Goal: Transaction & Acquisition: Purchase product/service

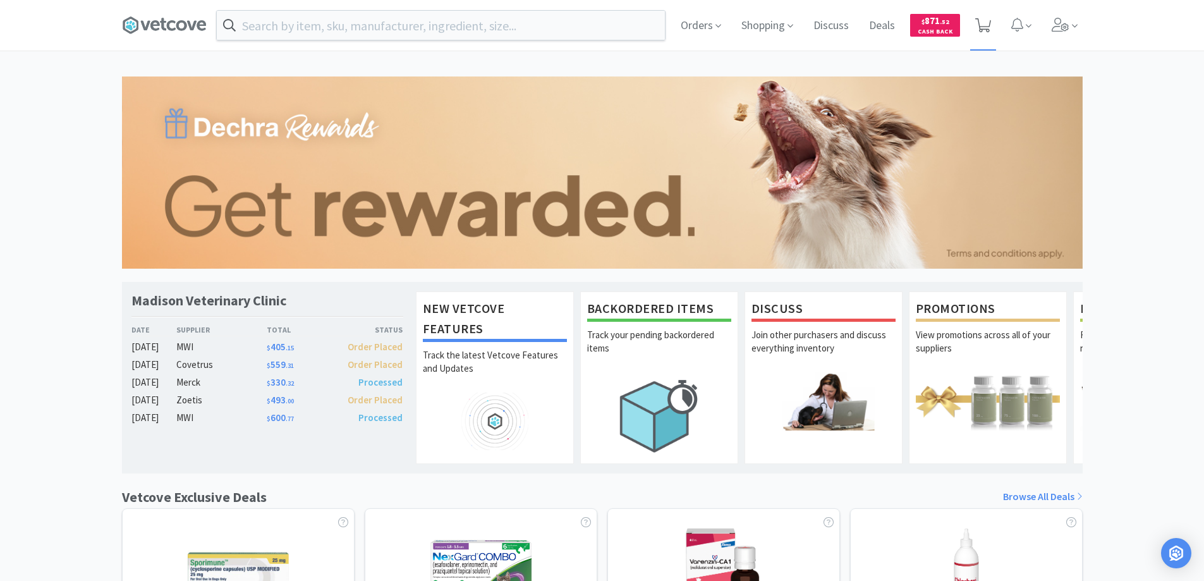
click at [984, 20] on icon at bounding box center [983, 25] width 16 height 14
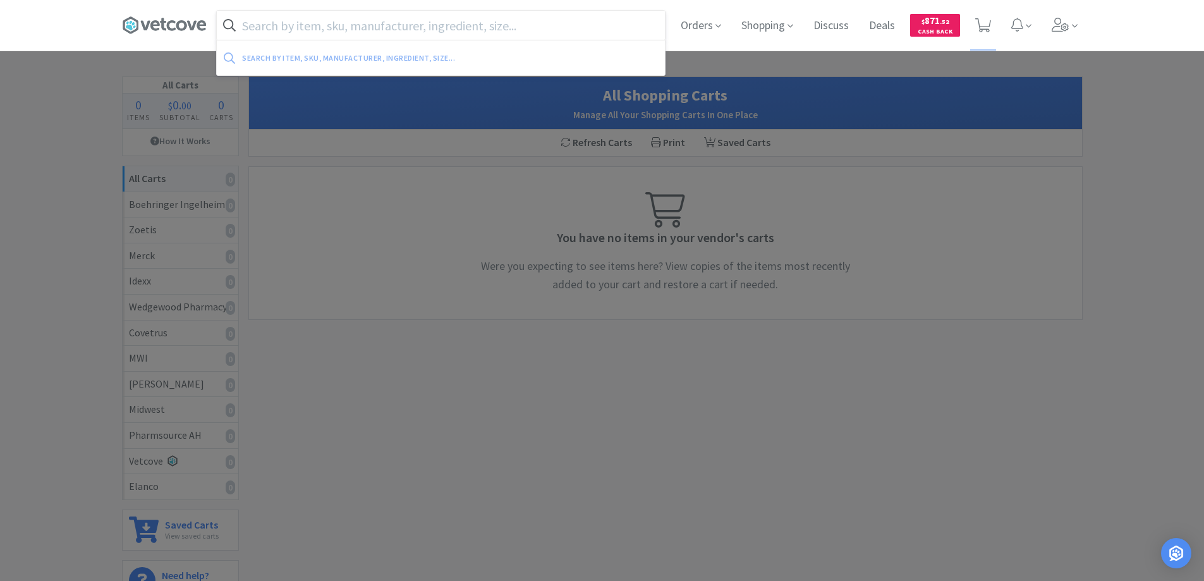
click at [257, 26] on input "text" at bounding box center [441, 25] width 448 height 29
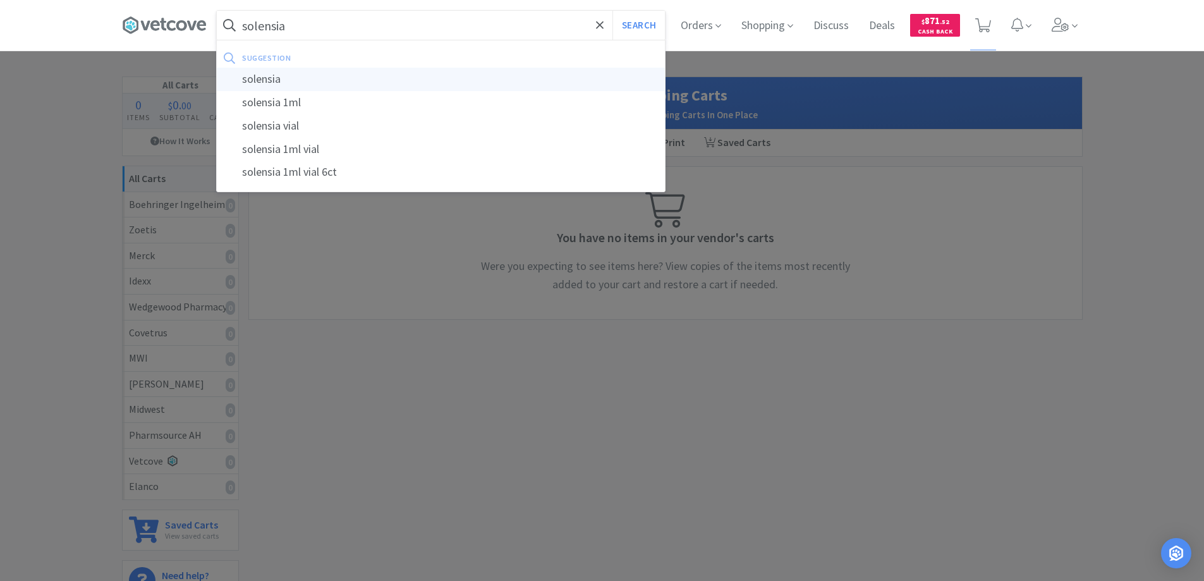
type input "solensia"
click at [255, 78] on div "solensia" at bounding box center [441, 79] width 448 height 23
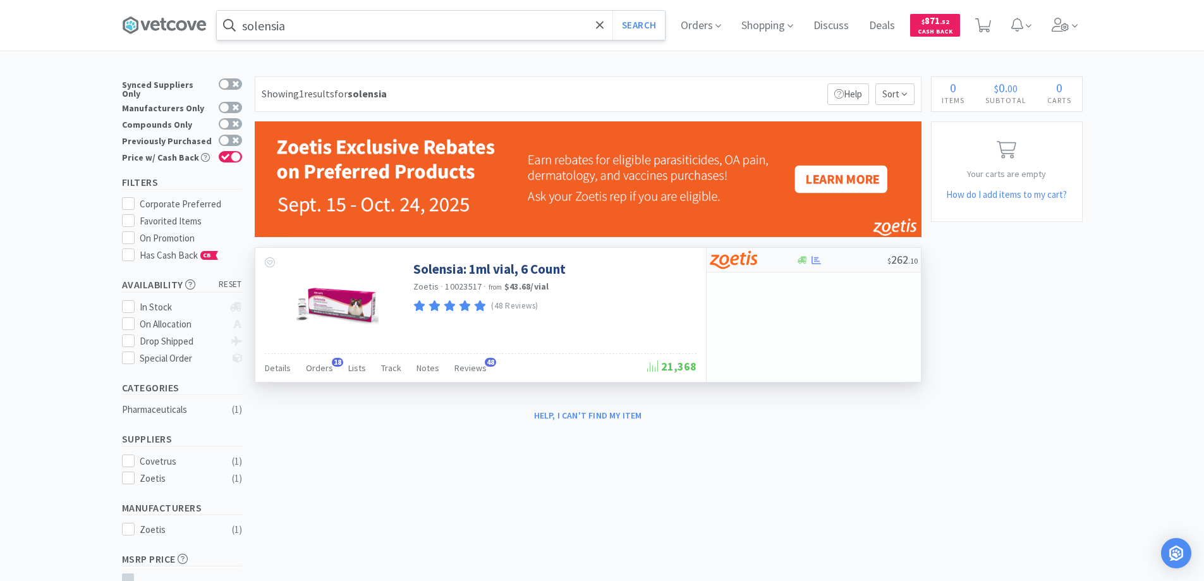
click at [843, 263] on div at bounding box center [841, 259] width 91 height 9
select select "1"
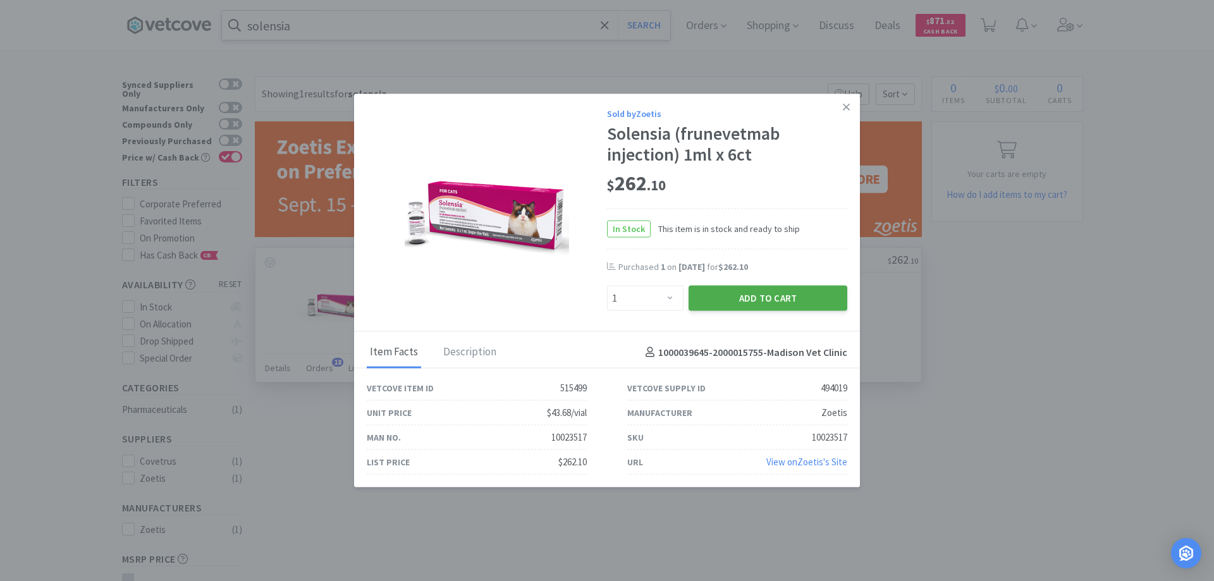
click at [738, 298] on button "Add to Cart" at bounding box center [767, 298] width 159 height 25
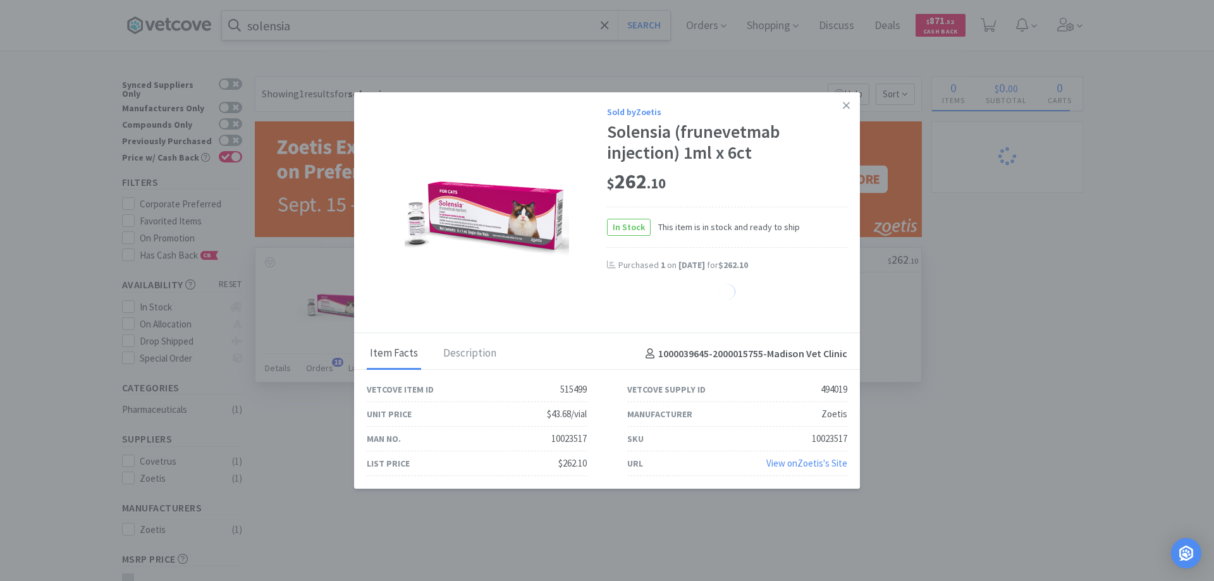
select select "1"
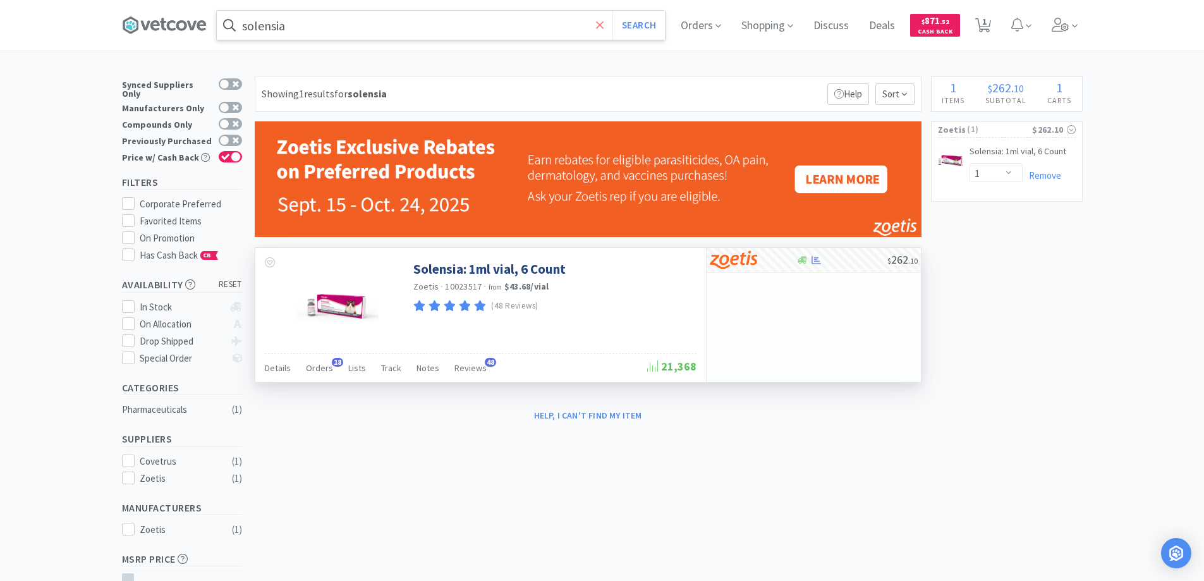
click at [603, 21] on icon at bounding box center [600, 25] width 8 height 13
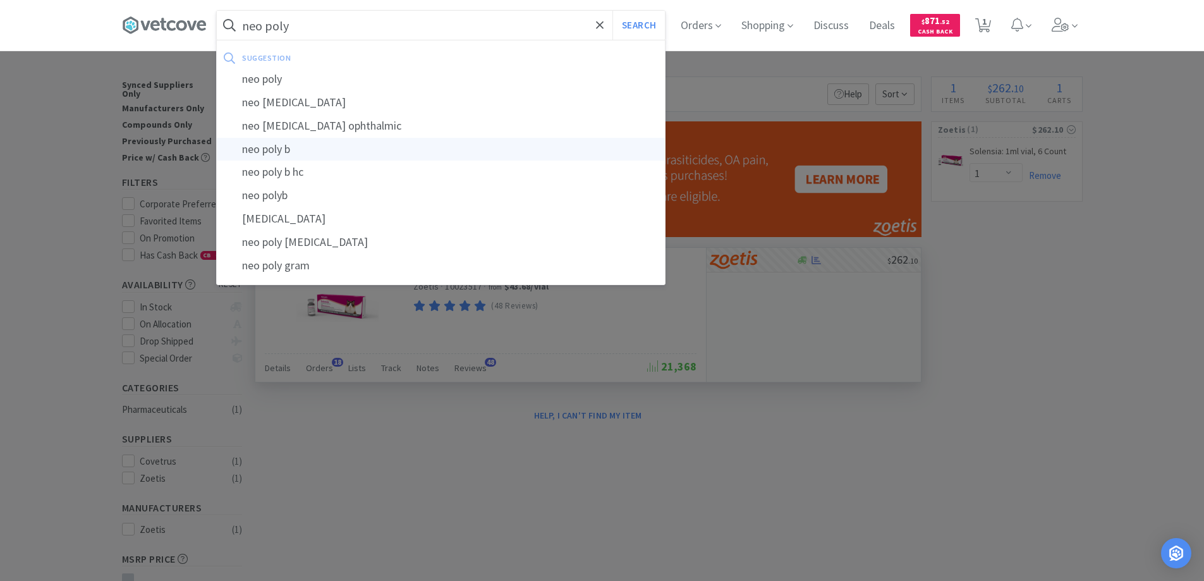
click at [278, 149] on div "neo poly b" at bounding box center [441, 149] width 448 height 23
type input "neo poly b"
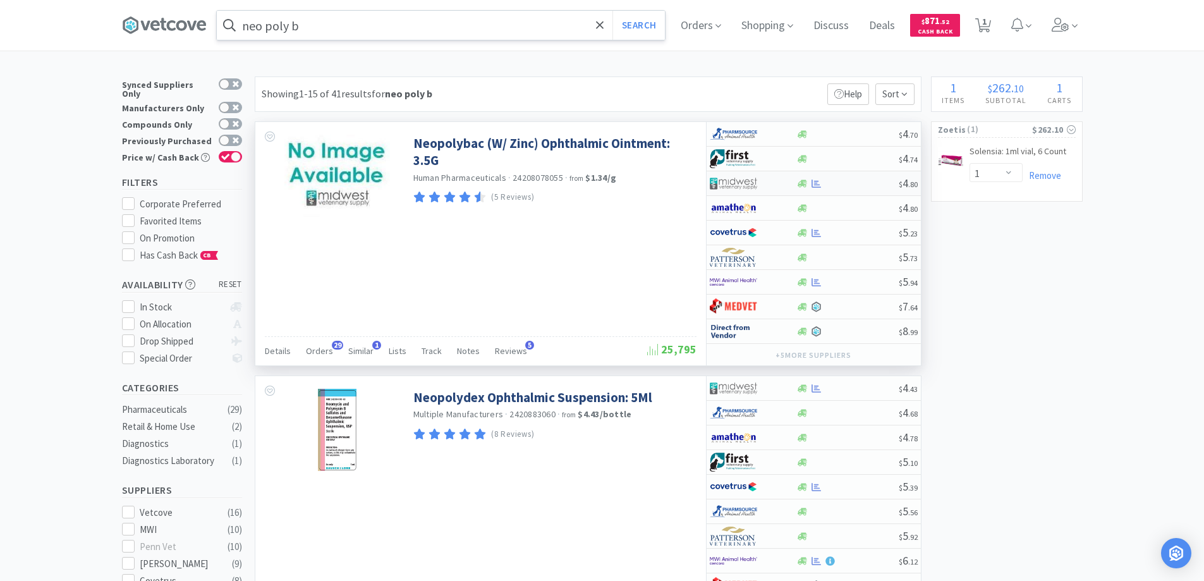
click at [781, 185] on div at bounding box center [753, 183] width 87 height 21
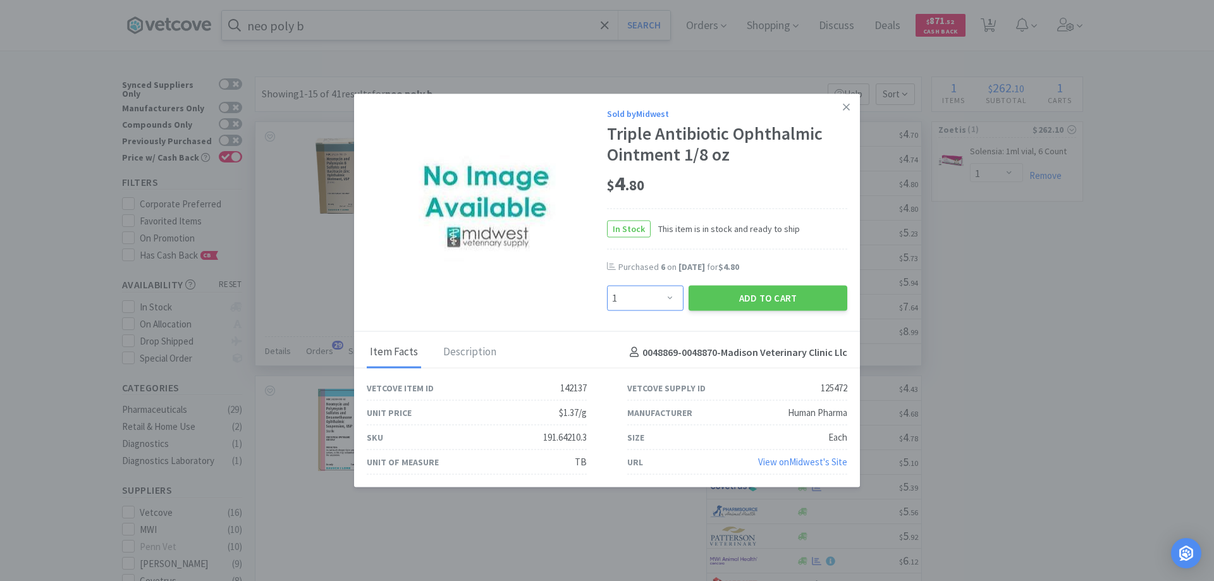
click at [672, 295] on select "Enter Quantity 1 2 3 4 5 6 7 8 9 10 11 12 13 14 15 16 17 18 19 20 Enter Quantity" at bounding box center [645, 298] width 76 height 25
select select "6"
click at [607, 286] on select "Enter Quantity 1 2 3 4 5 6 7 8 9 10 11 12 13 14 15 16 17 18 19 20 Enter Quantity" at bounding box center [645, 298] width 76 height 25
click at [766, 298] on button "Add to Cart" at bounding box center [767, 298] width 159 height 25
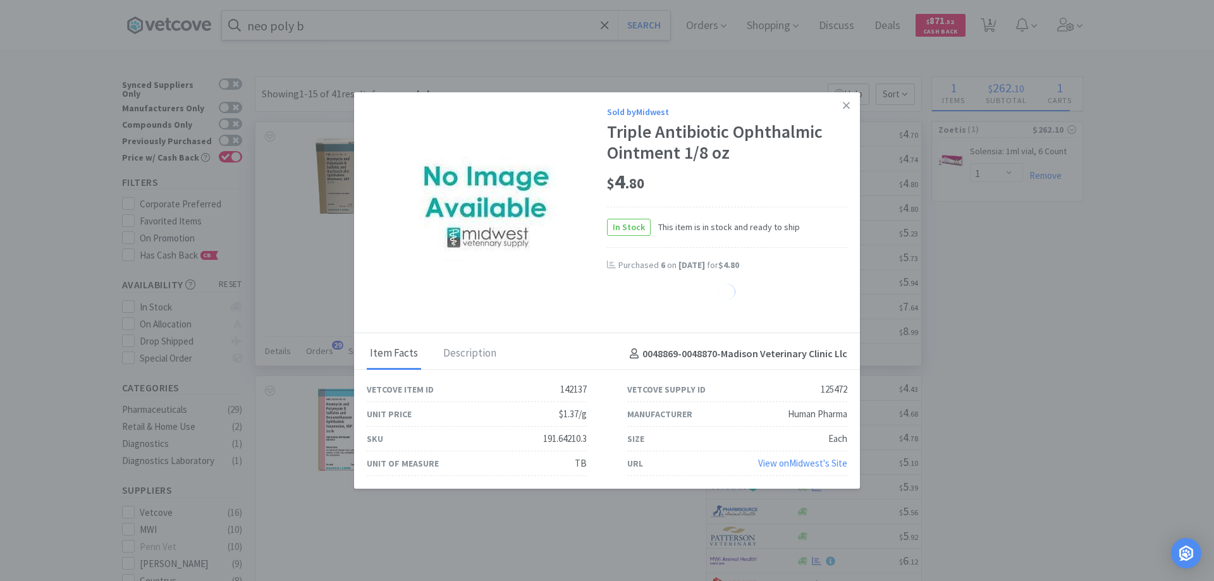
select select "6"
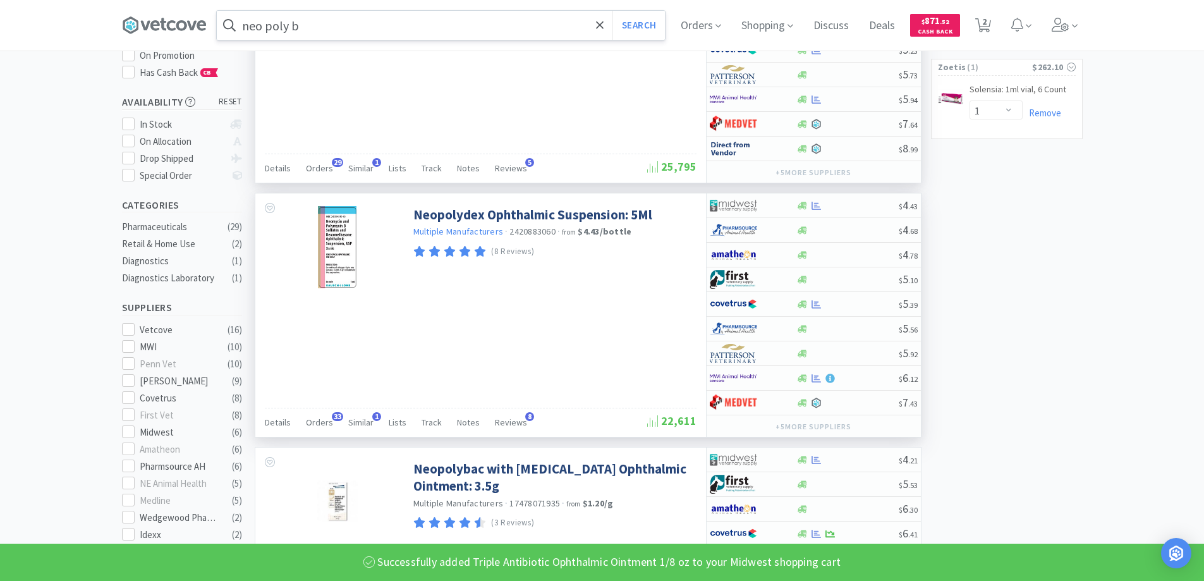
scroll to position [190, 0]
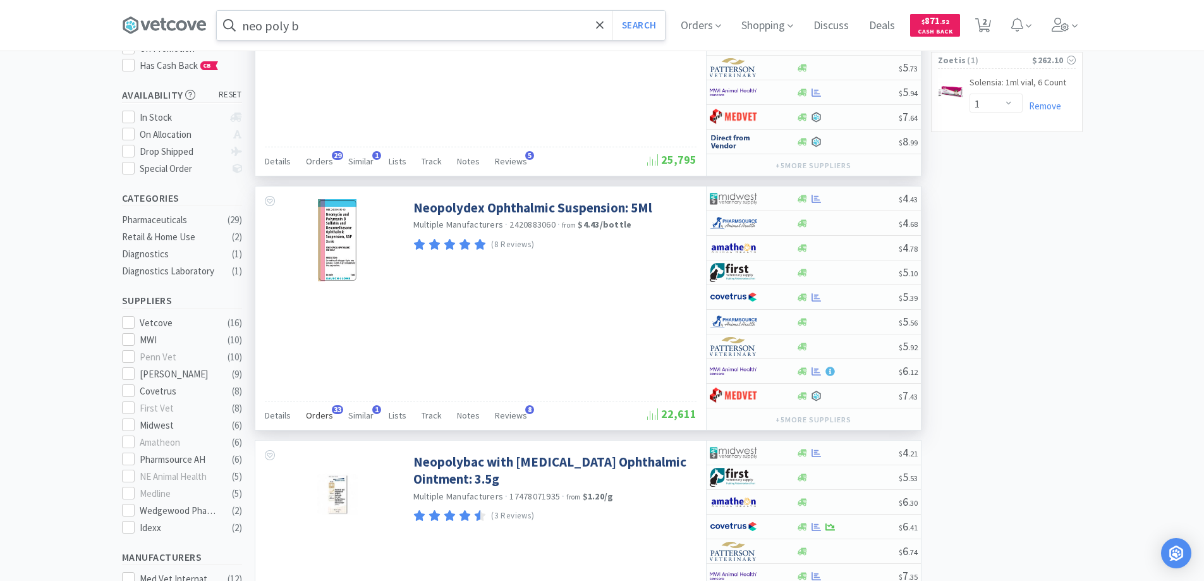
click at [338, 409] on span "33" at bounding box center [337, 409] width 11 height 9
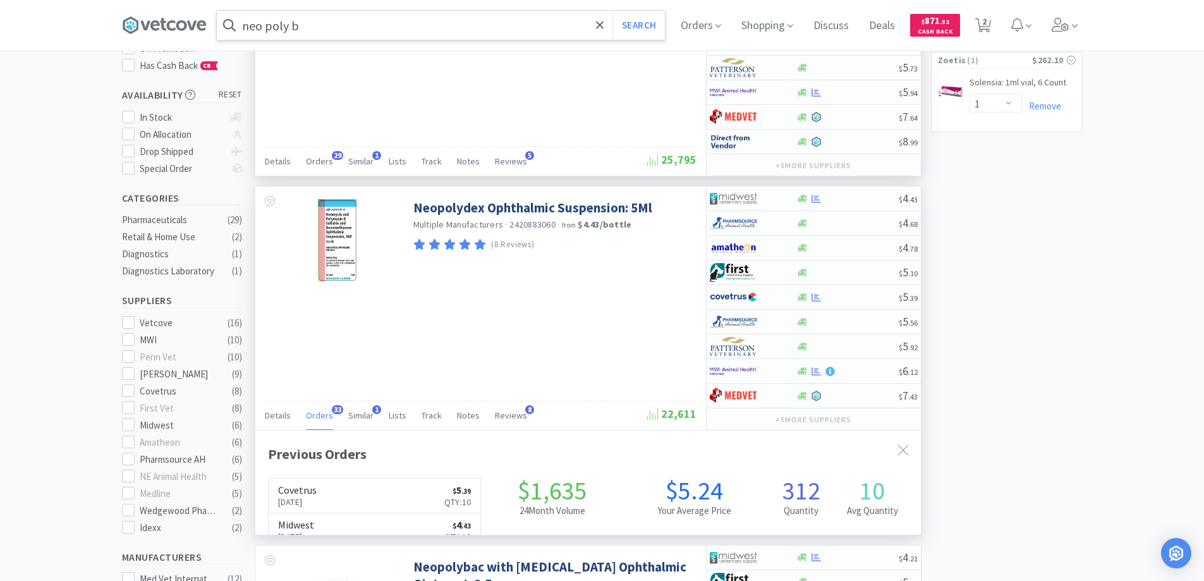
scroll to position [339, 666]
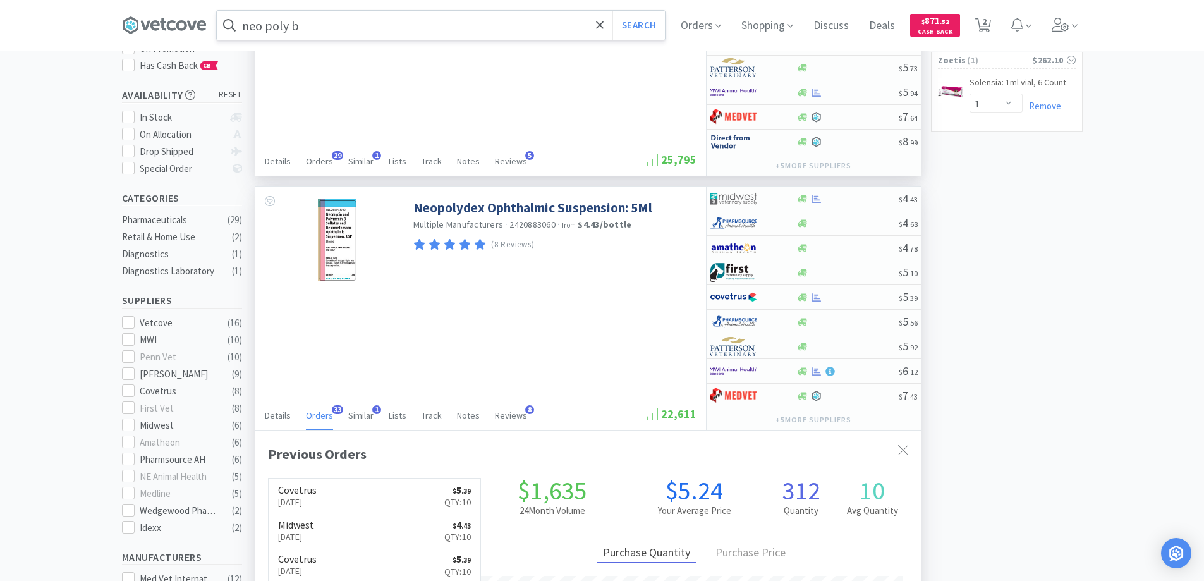
click at [338, 409] on span "33" at bounding box center [337, 409] width 11 height 9
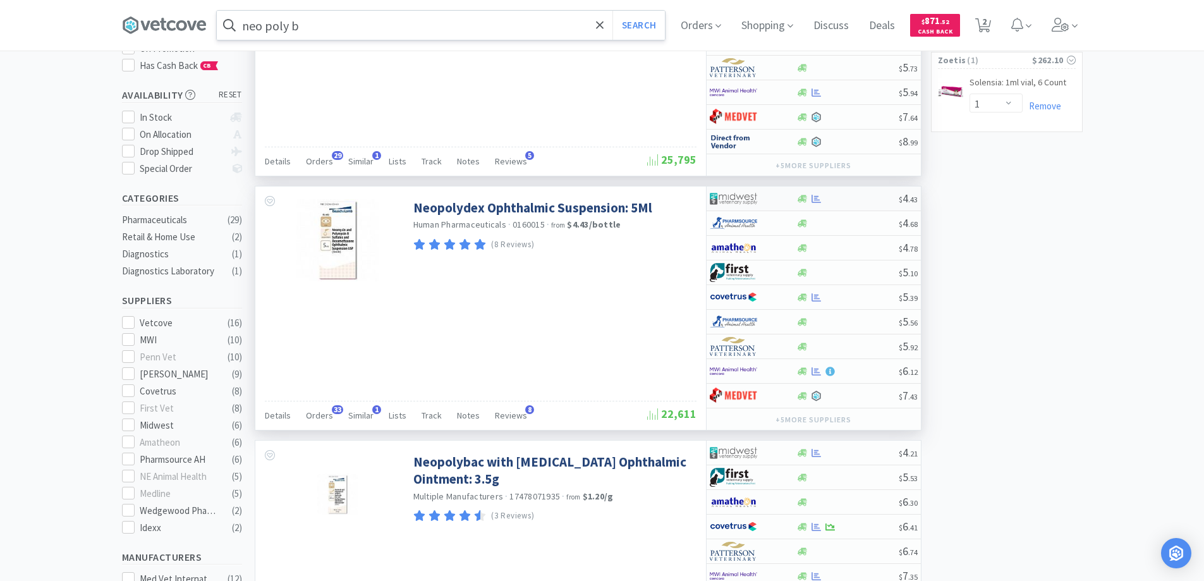
click at [772, 202] on div at bounding box center [745, 198] width 70 height 21
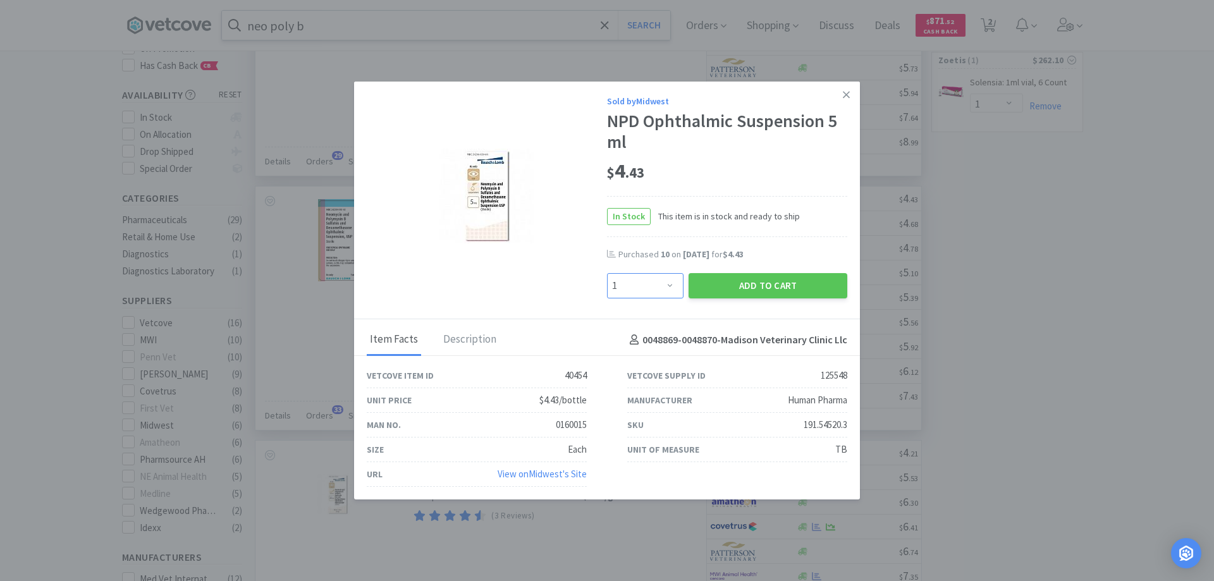
click at [667, 288] on select "Enter Quantity 1 2 3 4 5 6 7 8 9 10 11 12 13 14 15 16 17 18 19 20 Enter Quantity" at bounding box center [645, 285] width 76 height 25
select select "8"
click at [607, 273] on select "Enter Quantity 1 2 3 4 5 6 7 8 9 10 11 12 13 14 15 16 17 18 19 20 Enter Quantity" at bounding box center [645, 285] width 76 height 25
click at [748, 286] on button "Add to Cart" at bounding box center [767, 285] width 159 height 25
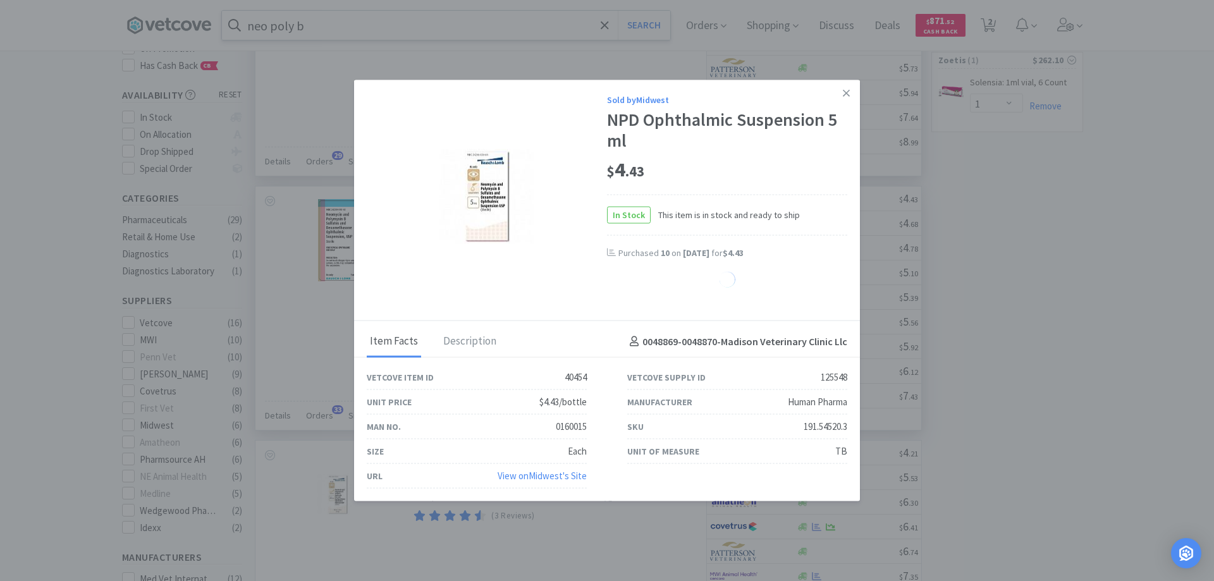
select select "8"
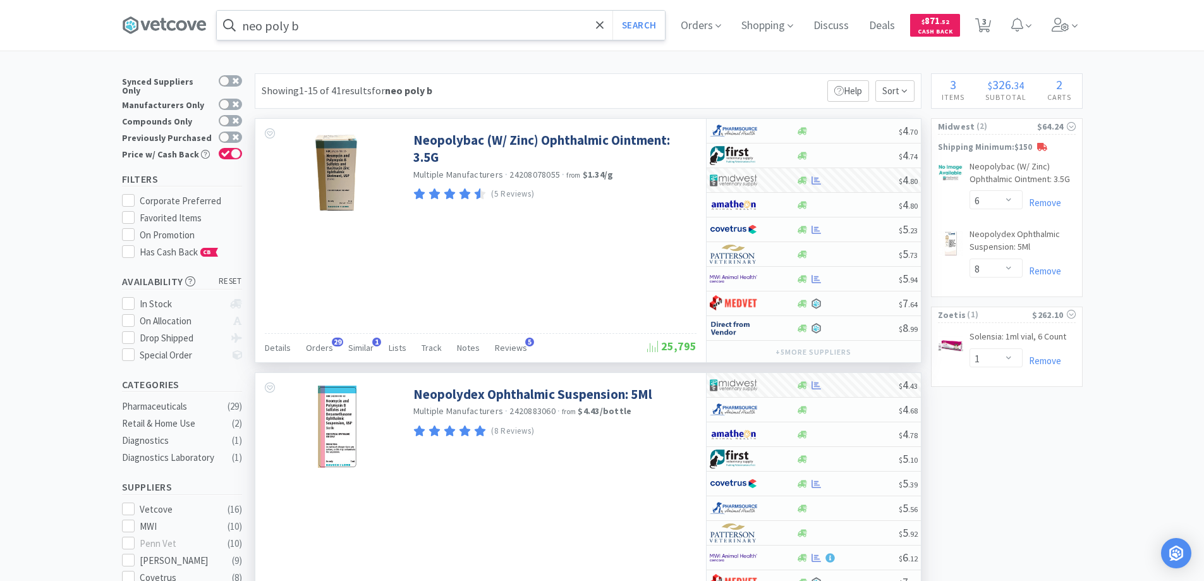
scroll to position [0, 0]
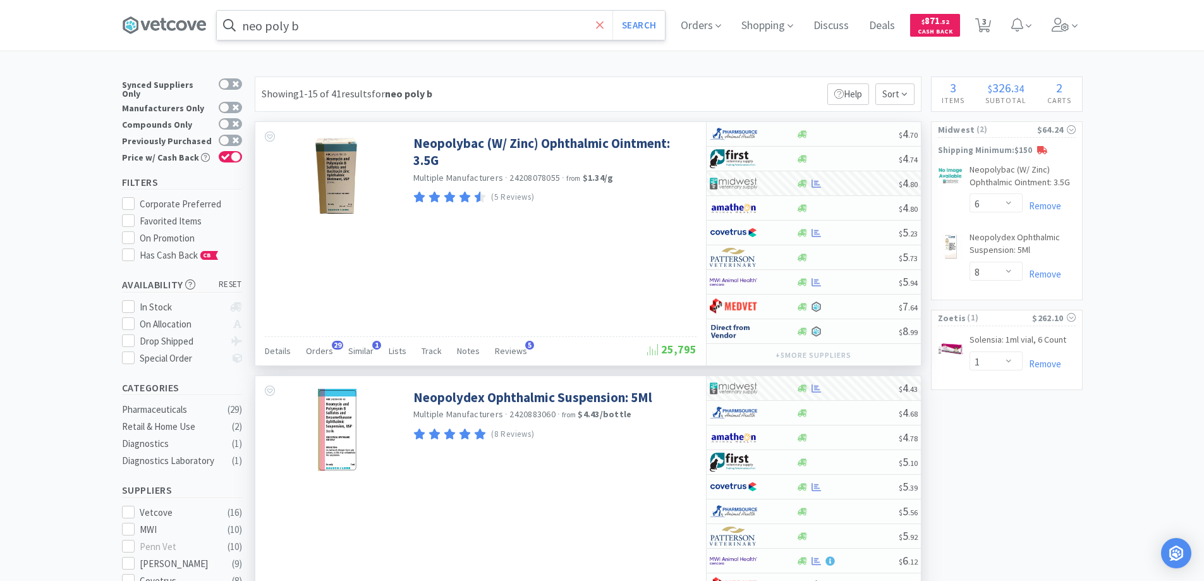
click at [604, 23] on icon at bounding box center [600, 25] width 8 height 13
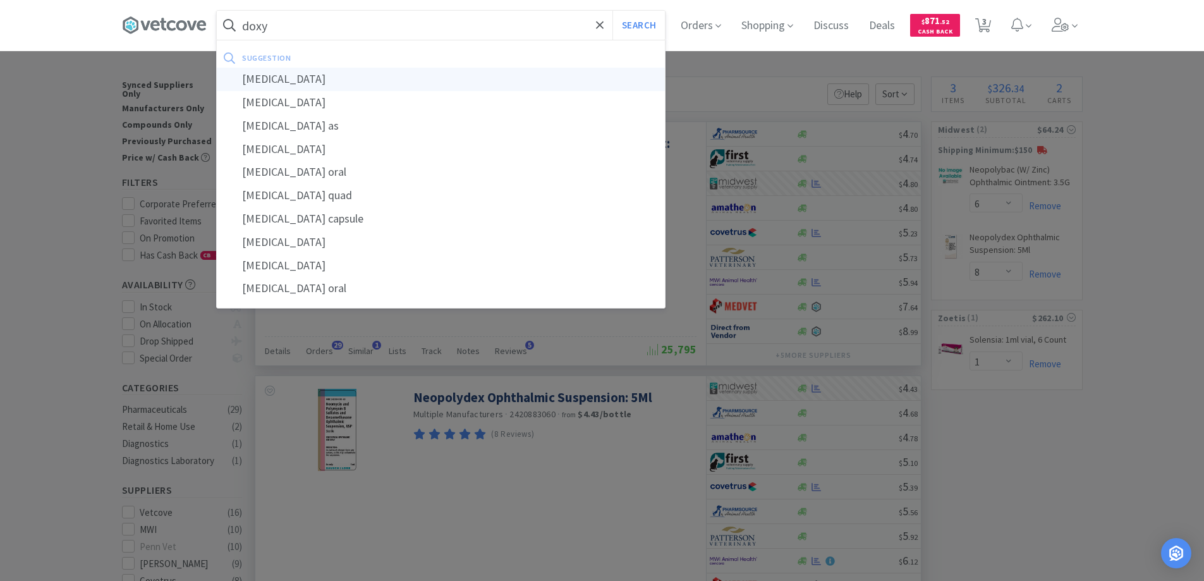
click at [265, 78] on div "[MEDICAL_DATA]" at bounding box center [441, 79] width 448 height 23
type input "[MEDICAL_DATA]"
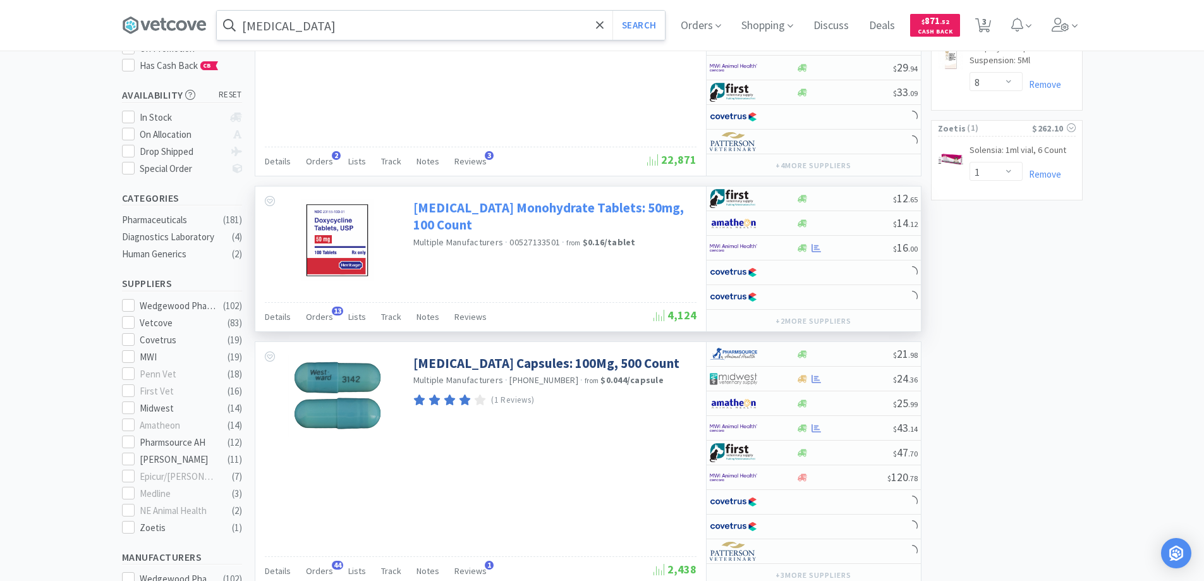
scroll to position [379, 0]
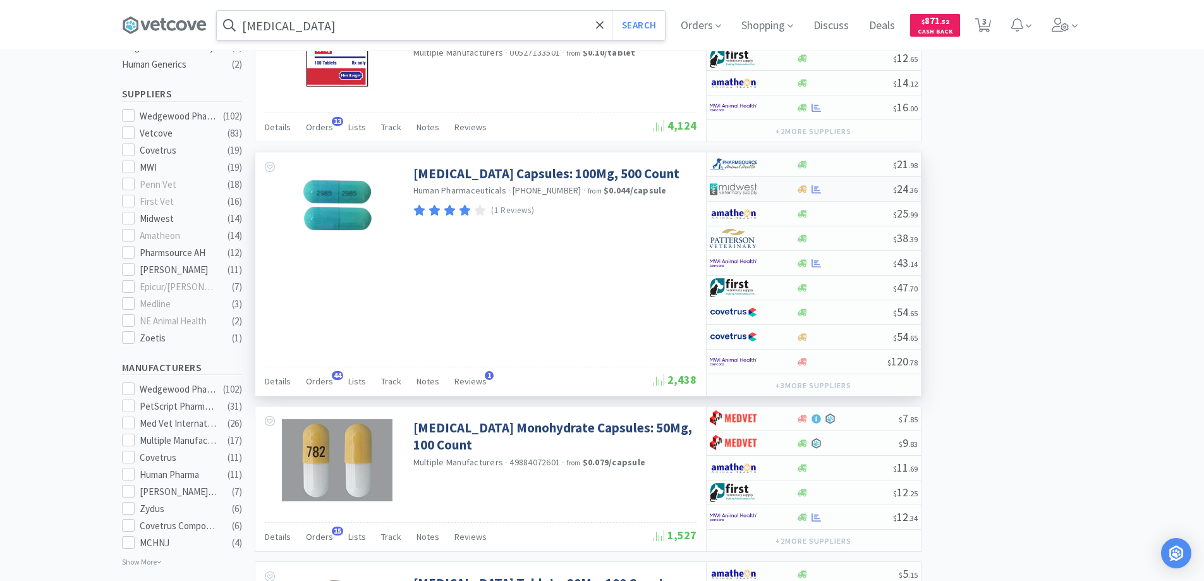
click at [767, 188] on div at bounding box center [745, 188] width 70 height 21
select select "1"
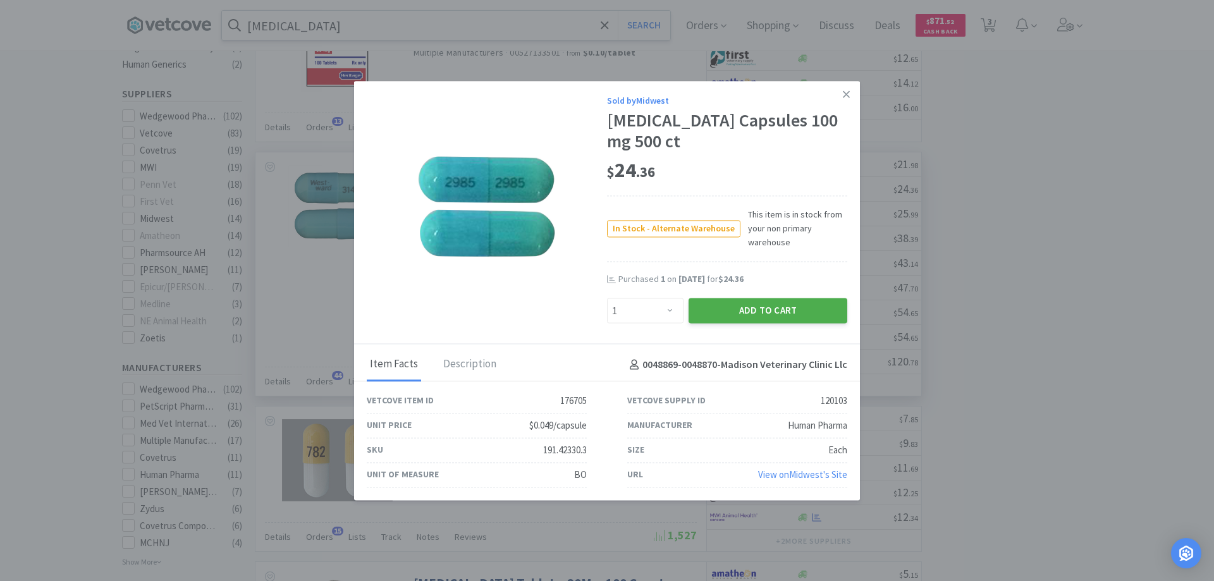
click at [717, 313] on button "Add to Cart" at bounding box center [767, 310] width 159 height 25
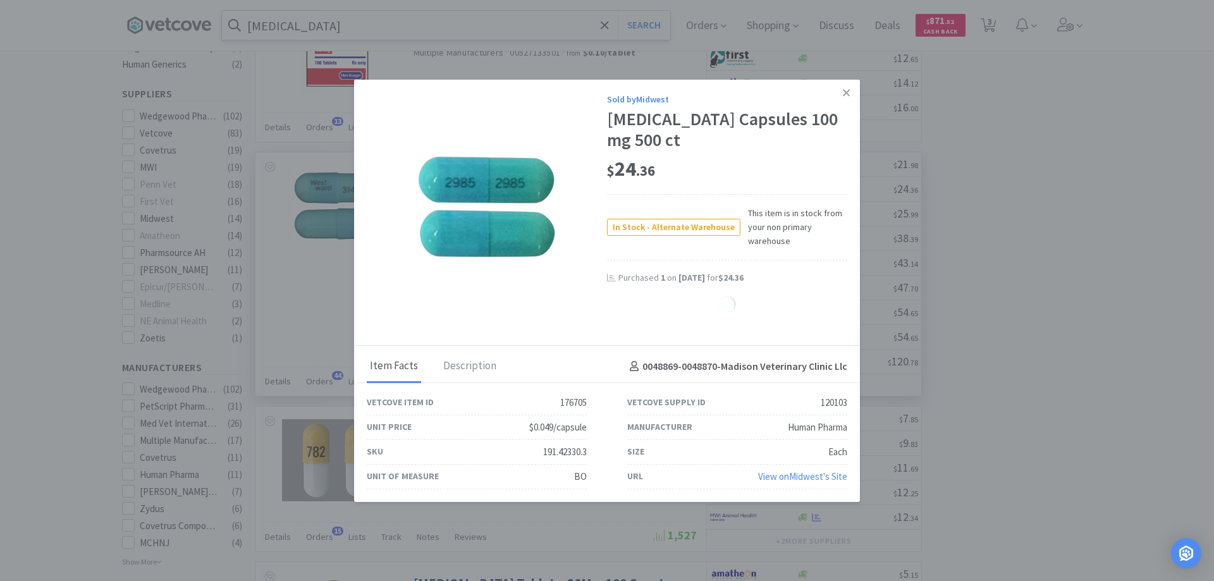
select select "1"
select select "6"
select select "8"
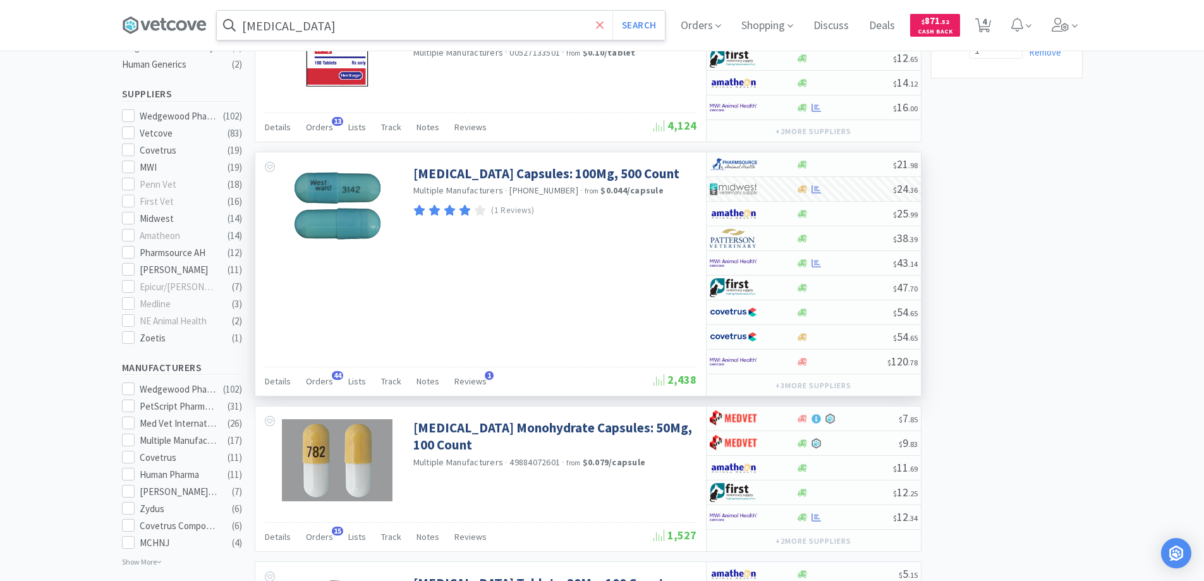
click at [602, 25] on icon at bounding box center [600, 25] width 8 height 13
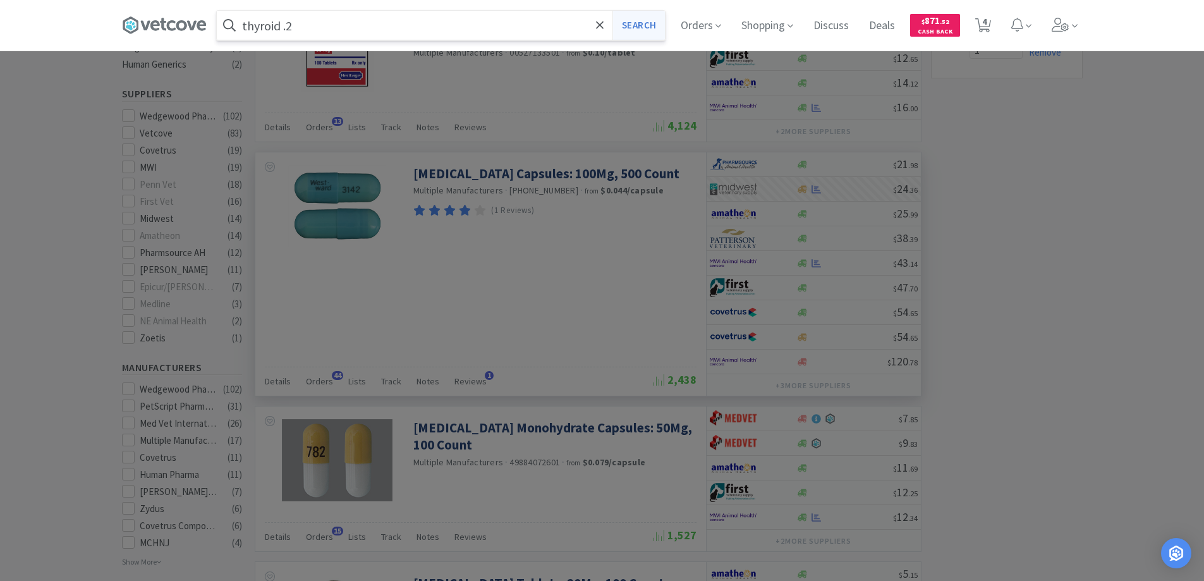
type input "thyroid .2"
click at [640, 27] on button "Search" at bounding box center [638, 25] width 52 height 29
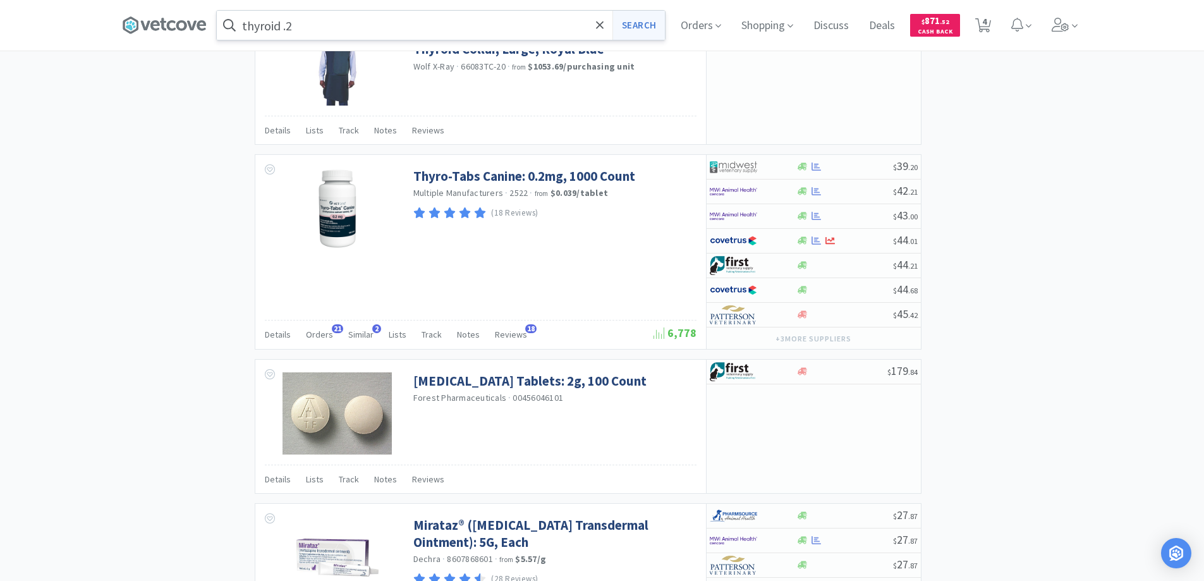
scroll to position [1707, 0]
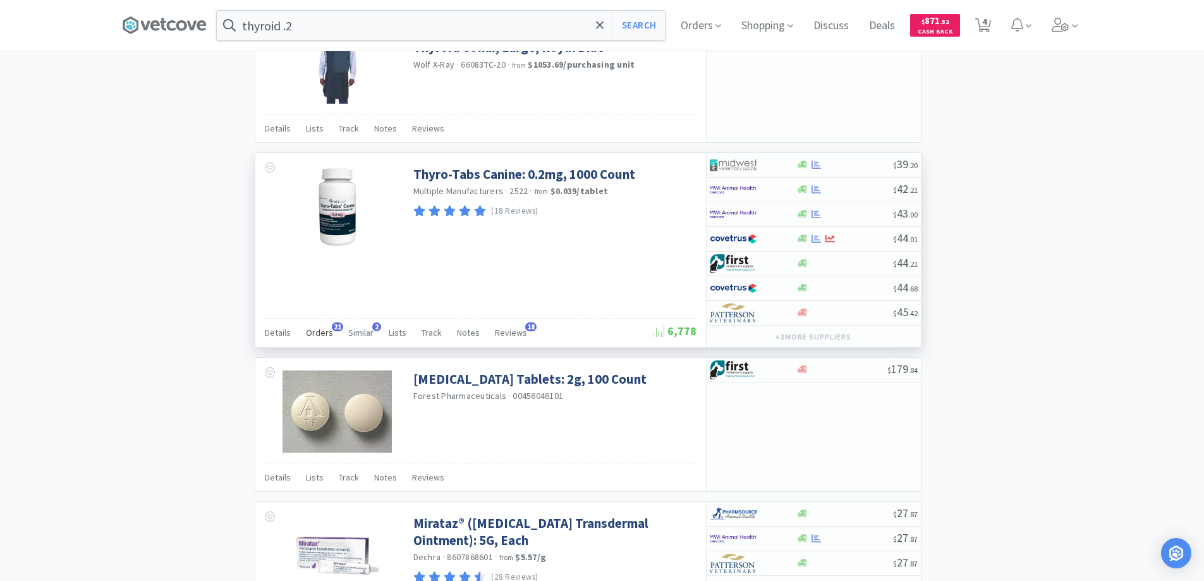
click at [333, 327] on span "21" at bounding box center [337, 326] width 11 height 9
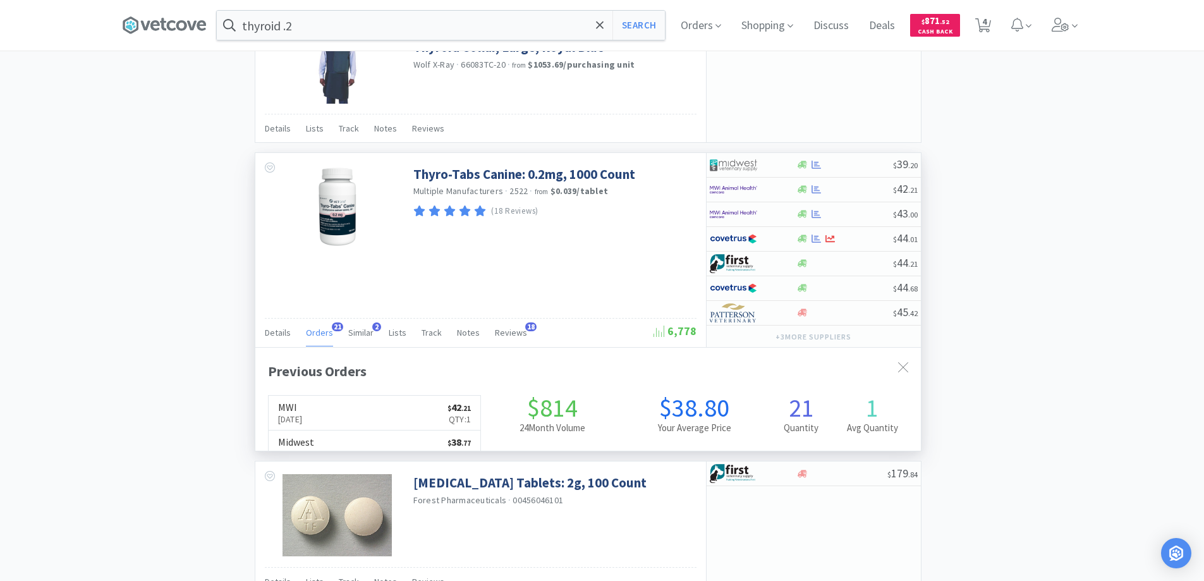
scroll to position [339, 666]
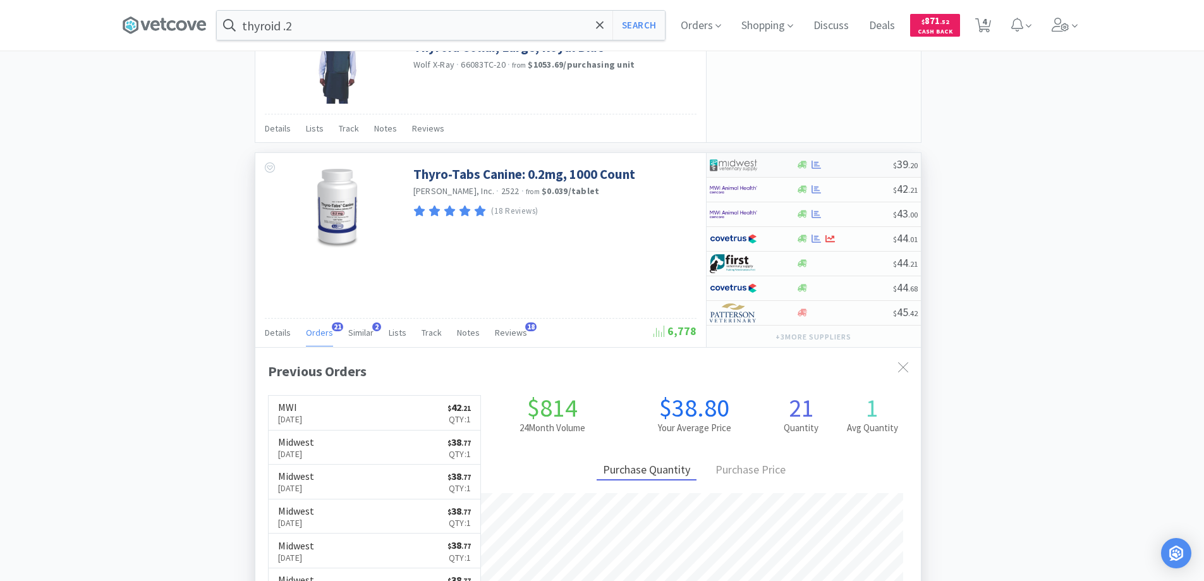
click at [777, 169] on div at bounding box center [745, 164] width 70 height 21
select select "1"
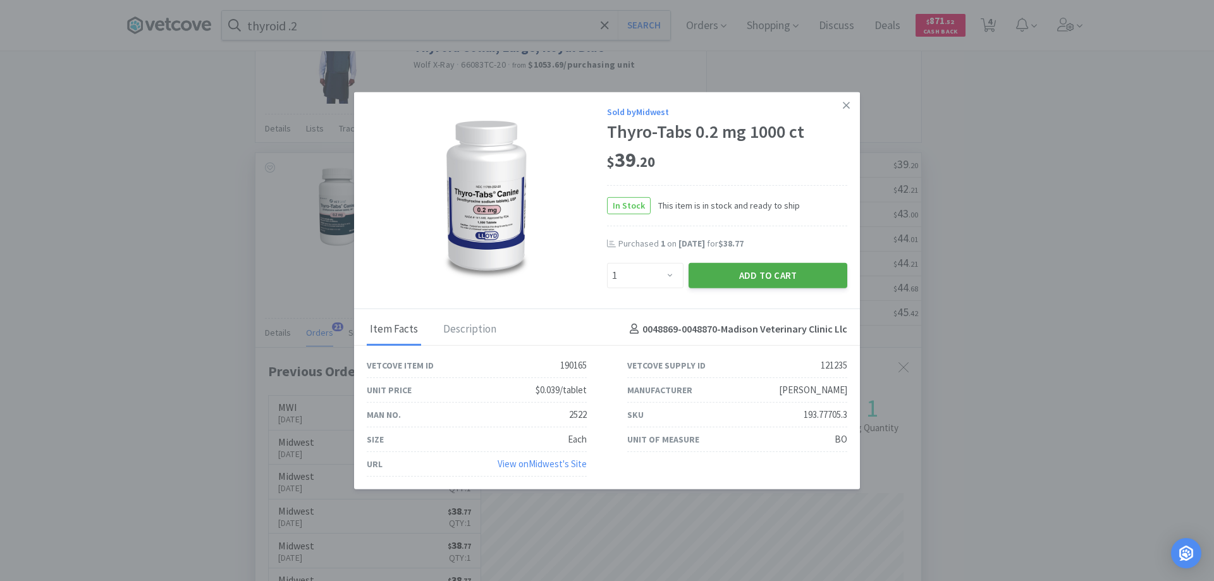
click at [705, 277] on button "Add to Cart" at bounding box center [767, 274] width 159 height 25
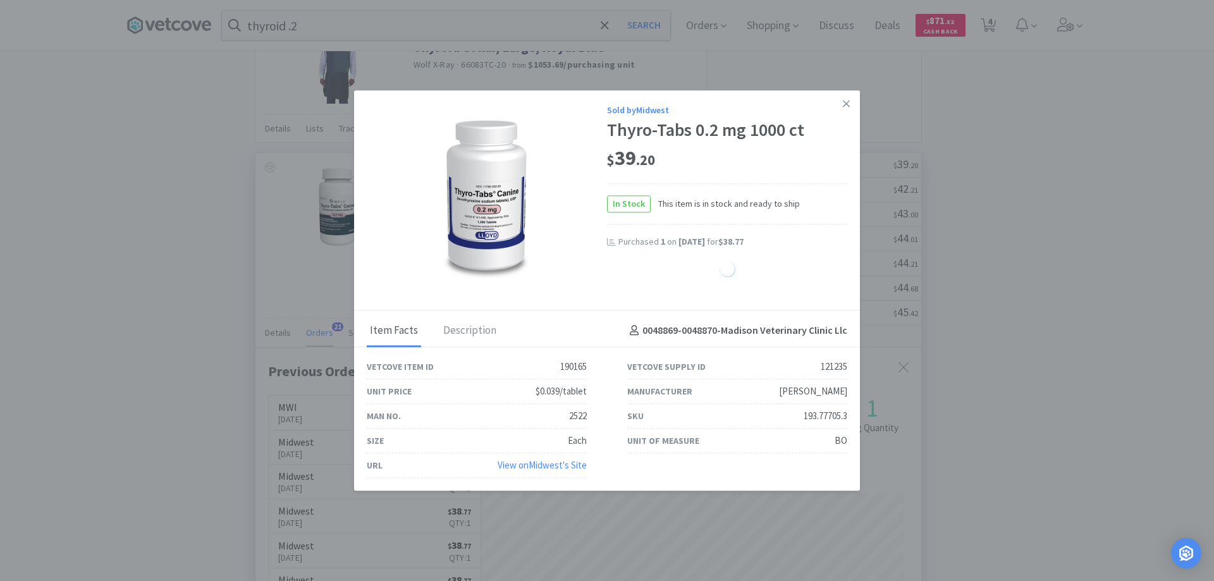
select select "1"
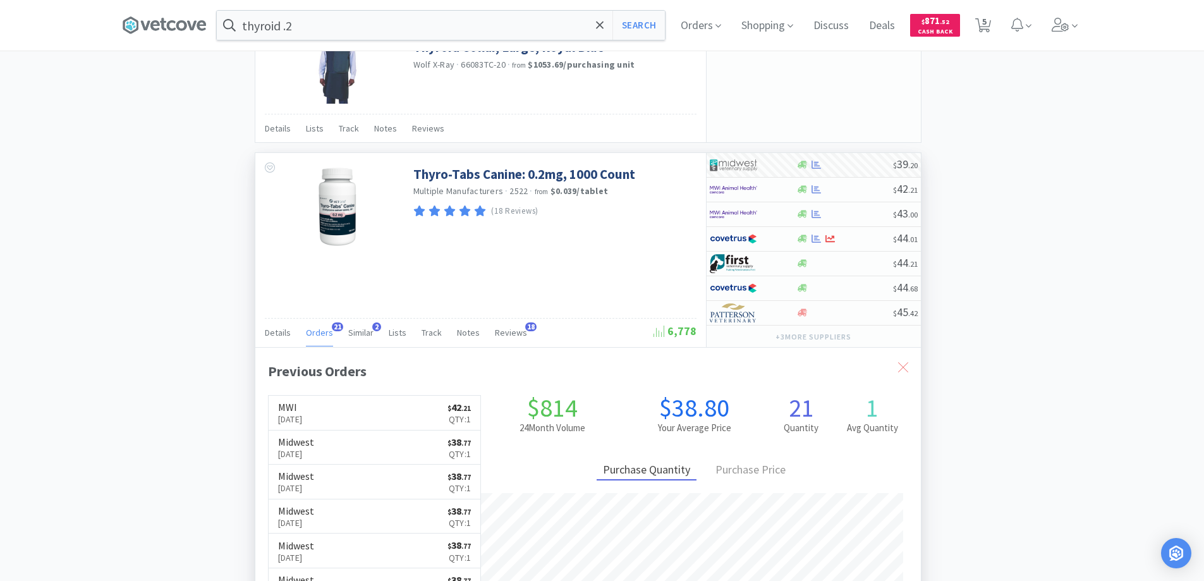
click at [903, 372] on icon at bounding box center [903, 367] width 10 height 10
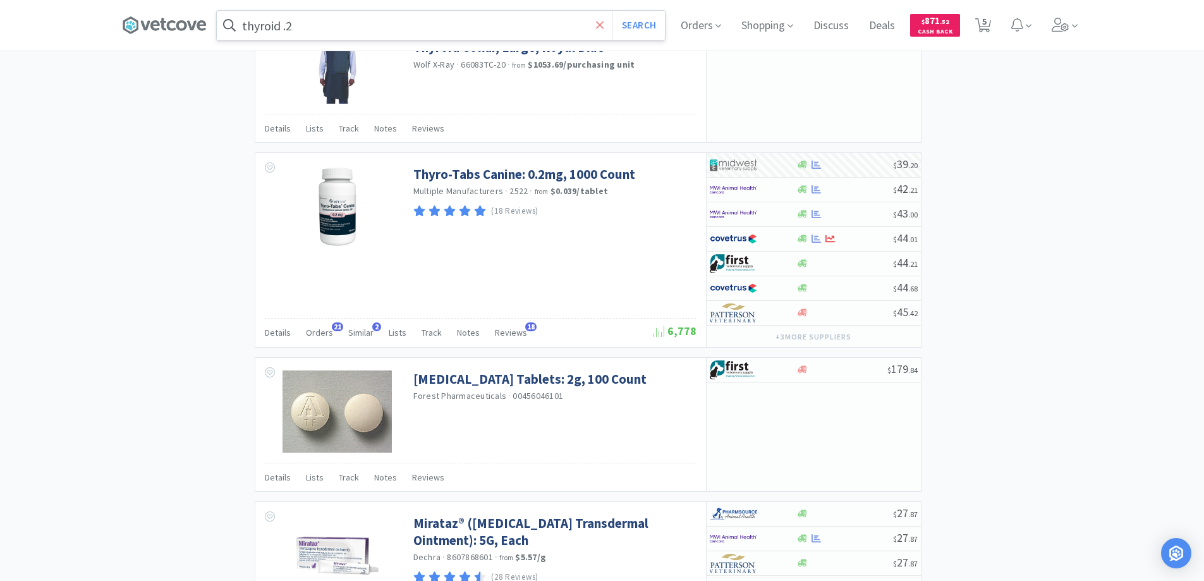
click at [602, 23] on icon at bounding box center [600, 25] width 8 height 8
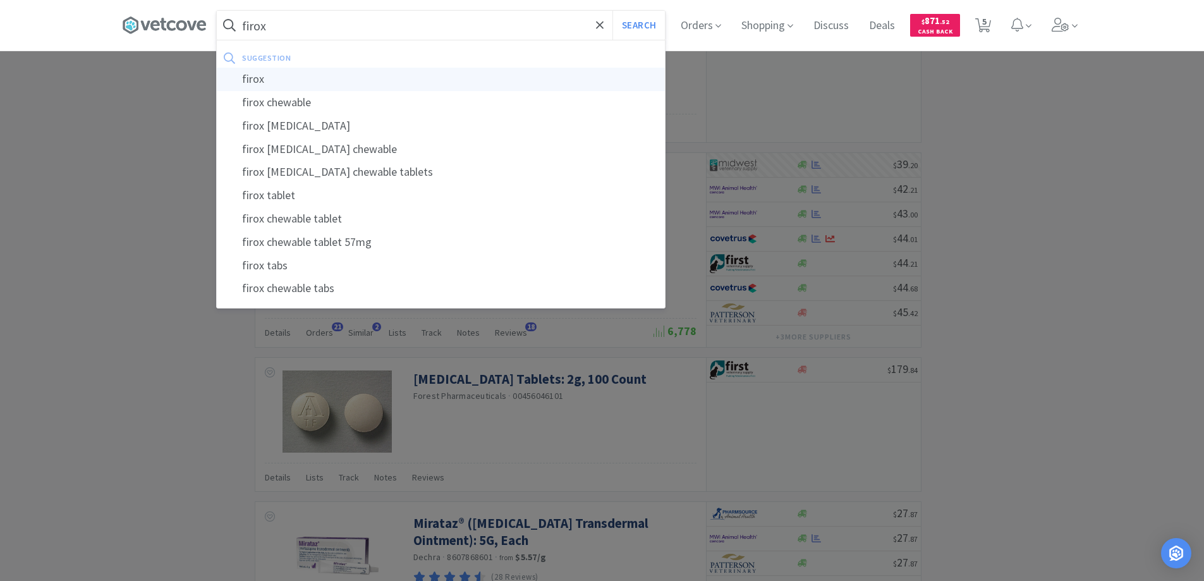
type input "firox"
click at [255, 79] on div "firox" at bounding box center [441, 79] width 448 height 23
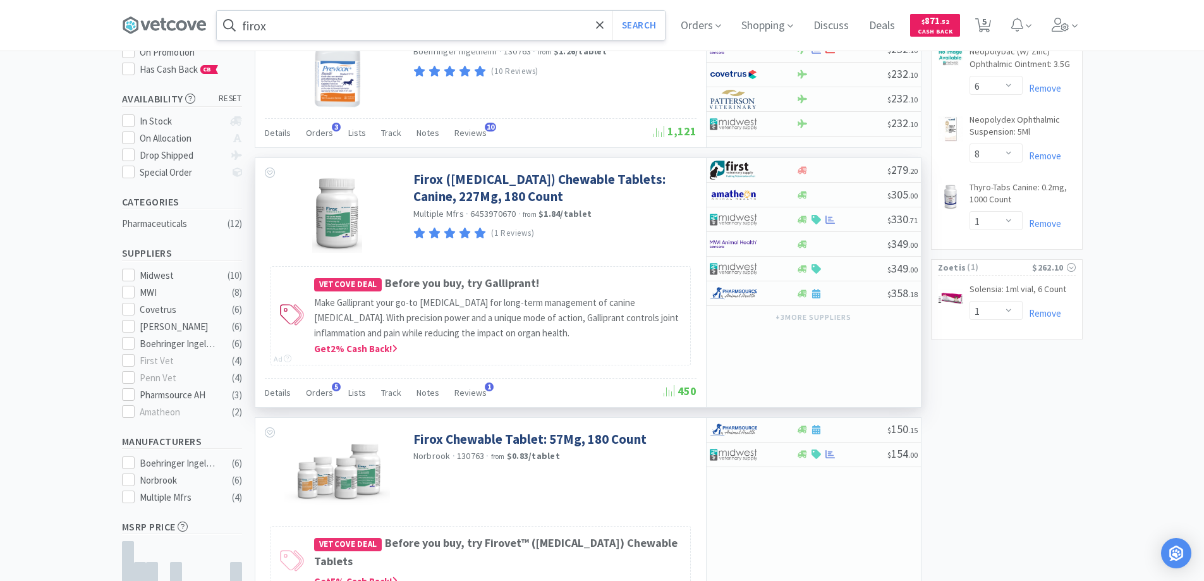
scroll to position [190, 0]
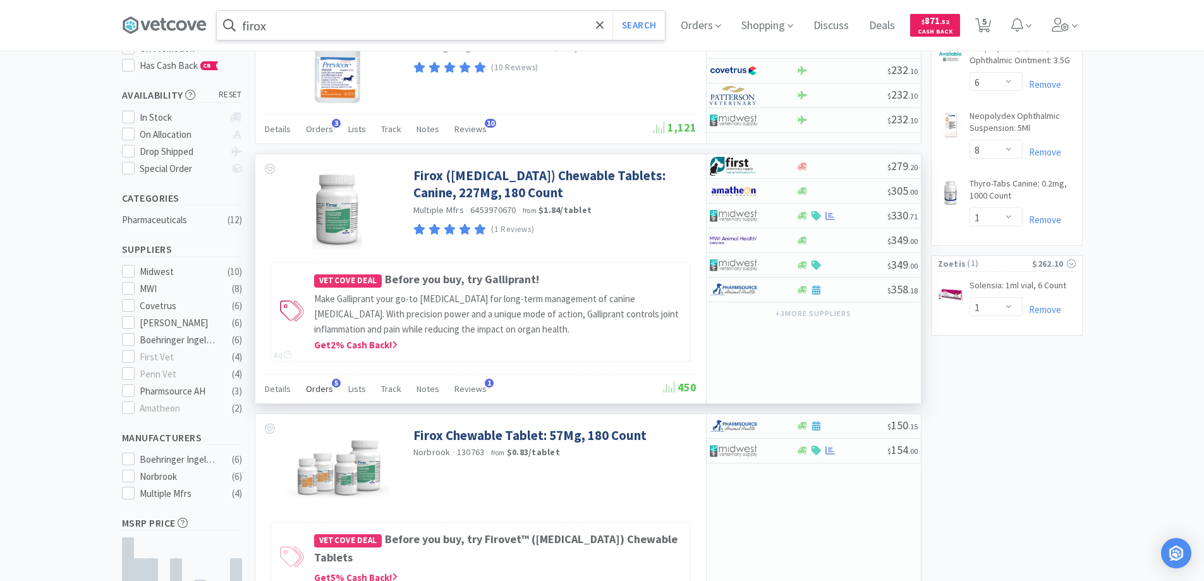
click at [333, 381] on span "5" at bounding box center [336, 383] width 9 height 9
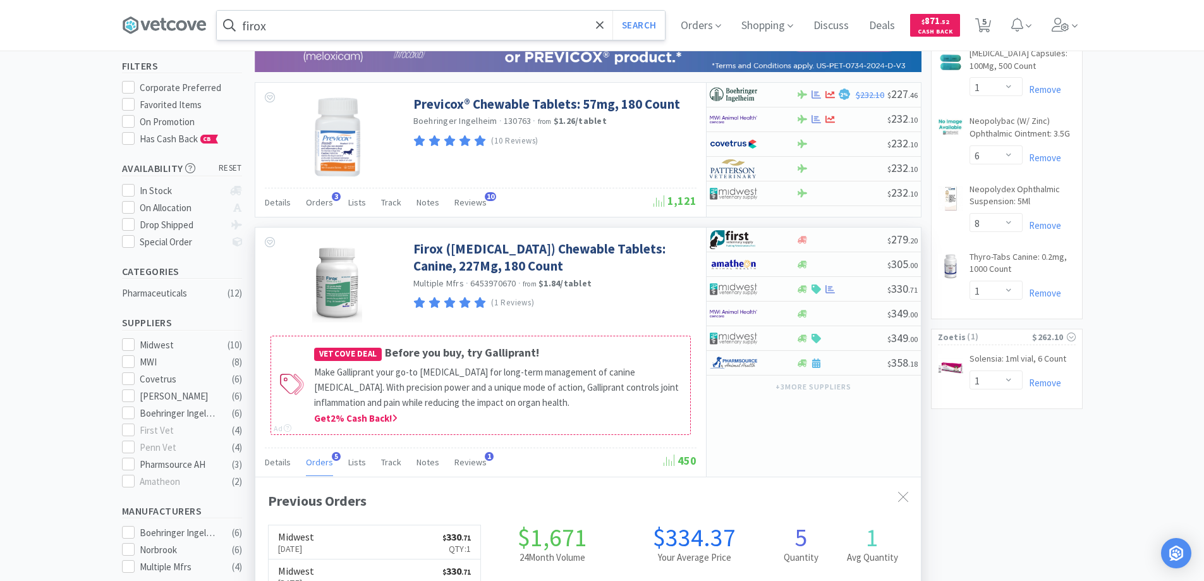
scroll to position [126, 0]
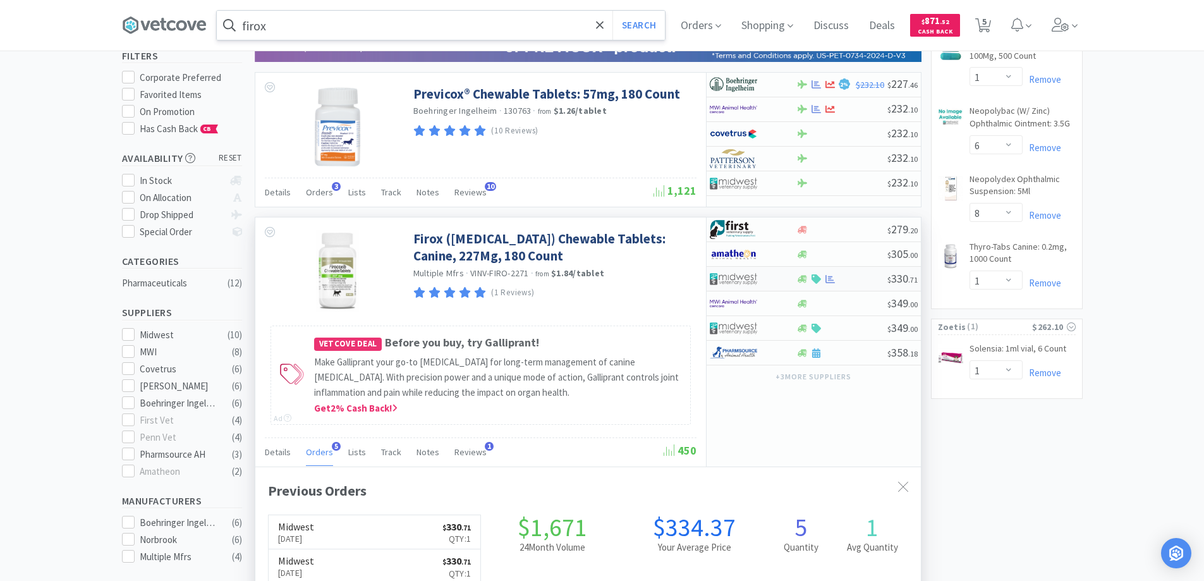
click at [772, 276] on div at bounding box center [745, 278] width 70 height 21
select select "1"
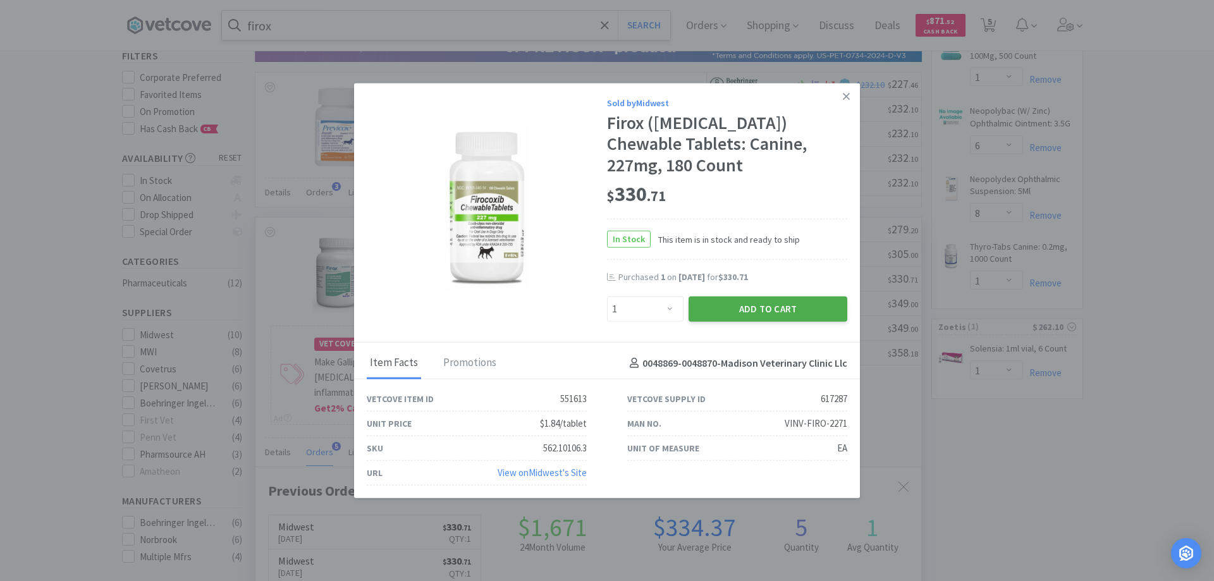
click at [754, 312] on button "Add to Cart" at bounding box center [767, 308] width 159 height 25
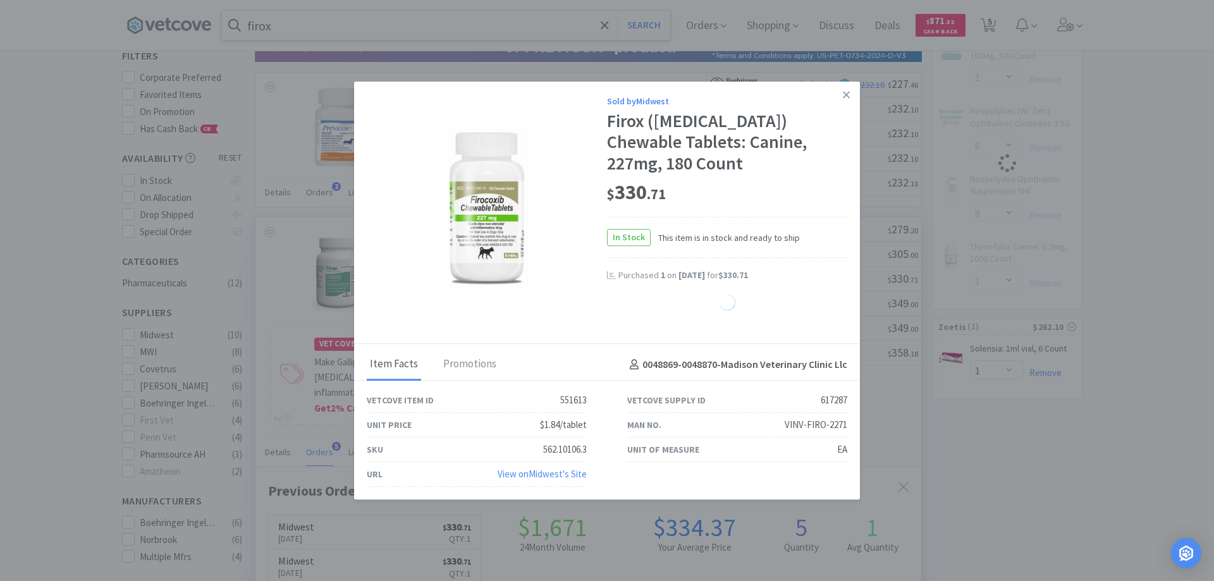
select select "1"
select select "6"
select select "8"
select select "1"
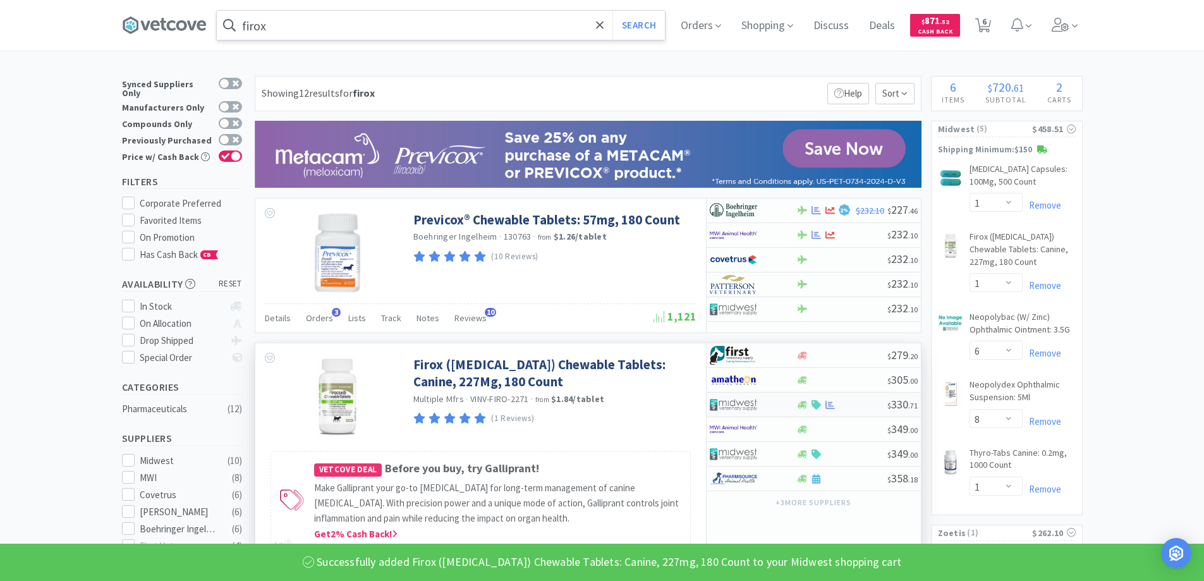
scroll to position [0, 0]
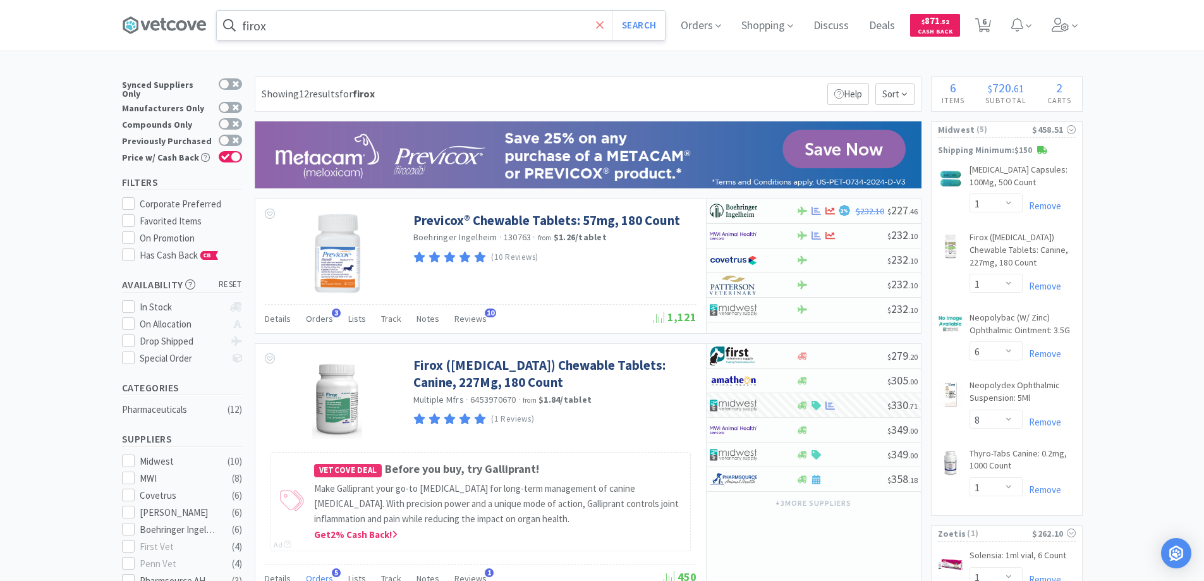
click at [599, 25] on span at bounding box center [600, 25] width 15 height 27
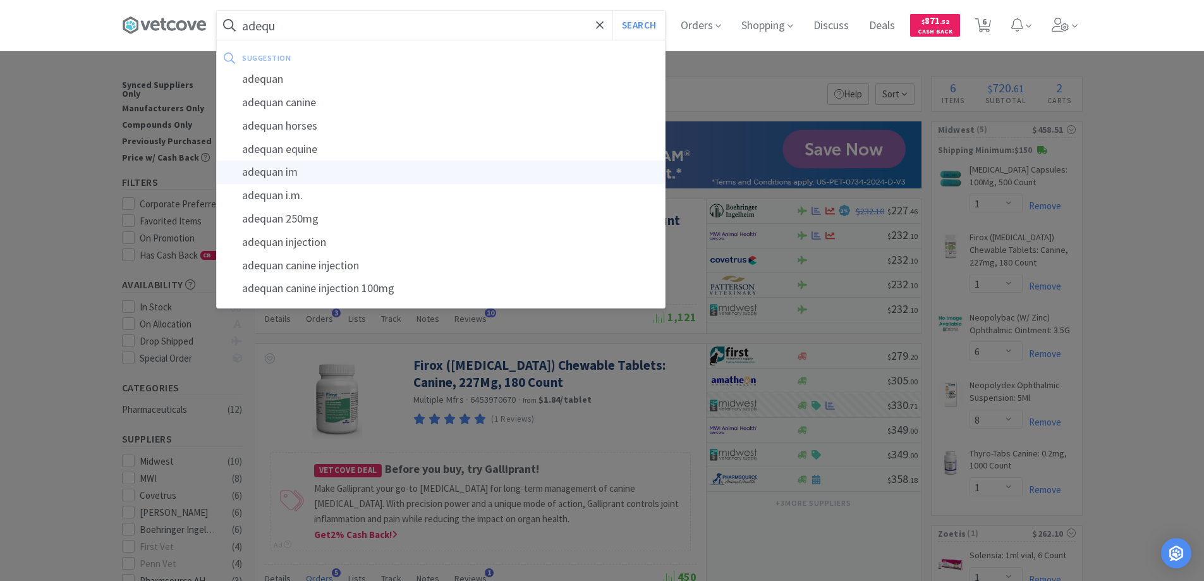
click at [273, 169] on div "adequan im" at bounding box center [441, 172] width 448 height 23
type input "adequan im"
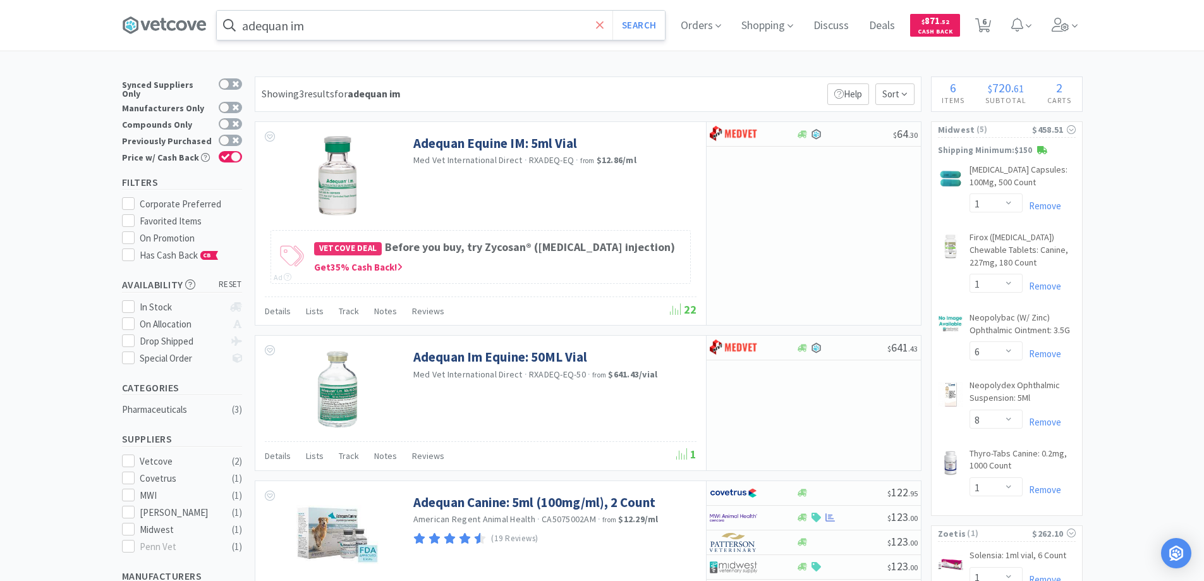
click at [604, 23] on icon at bounding box center [600, 25] width 8 height 13
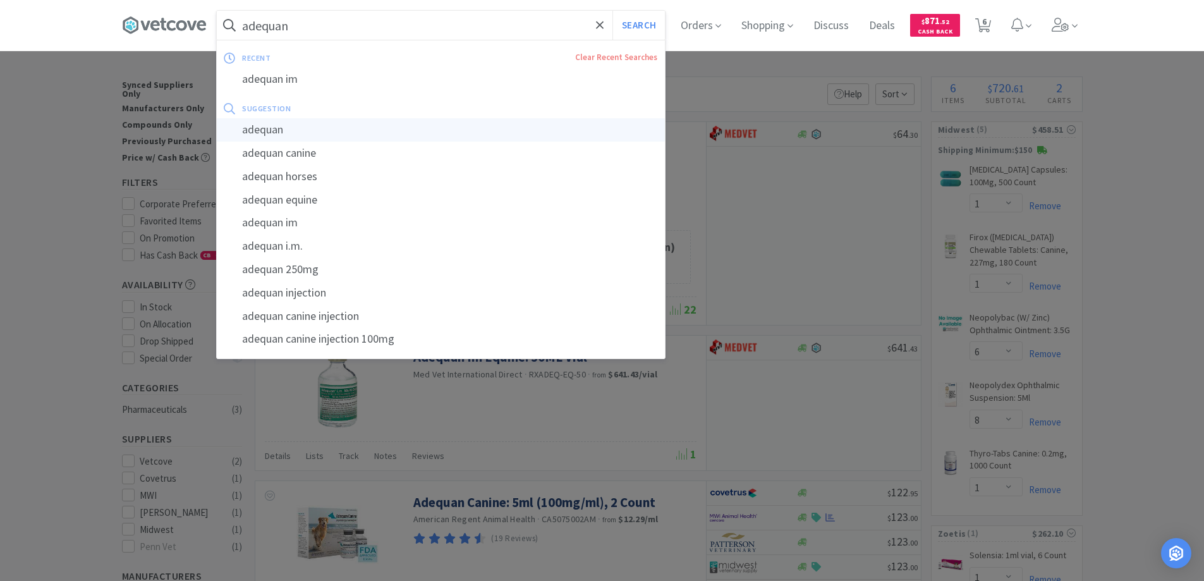
type input "adequan"
click at [272, 131] on div "adequan" at bounding box center [441, 129] width 448 height 23
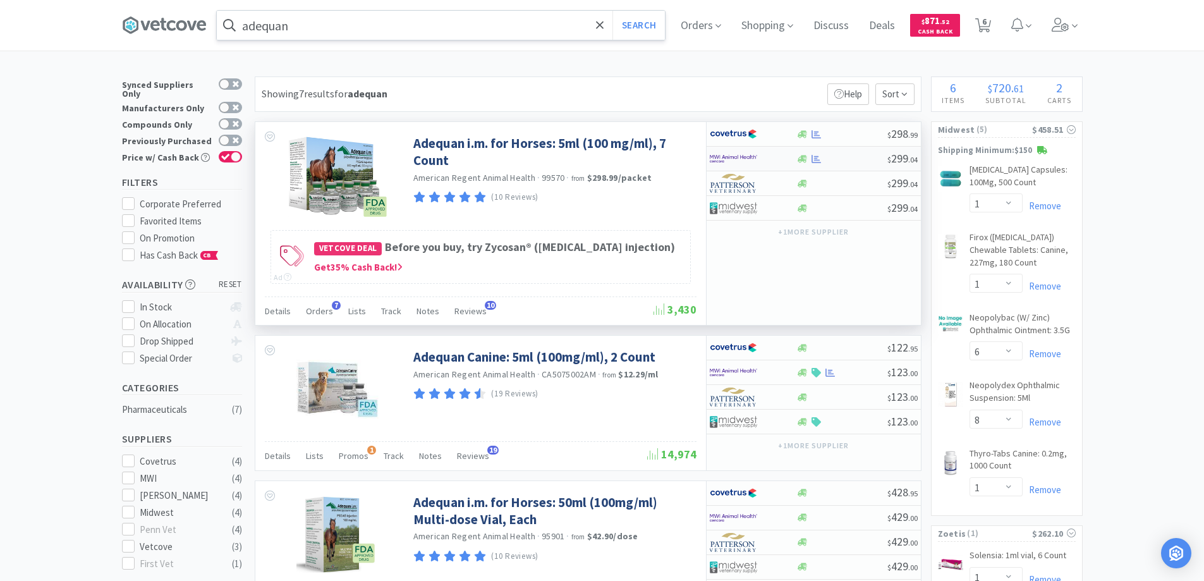
click at [786, 158] on div at bounding box center [753, 158] width 87 height 21
select select "1"
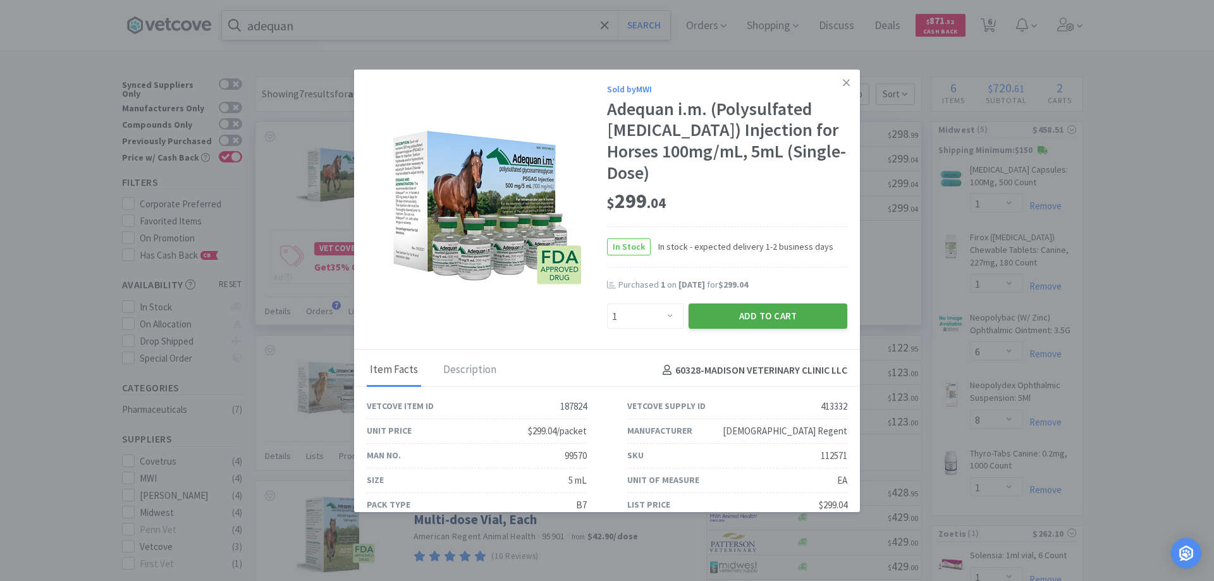
click at [741, 313] on button "Add to Cart" at bounding box center [767, 315] width 159 height 25
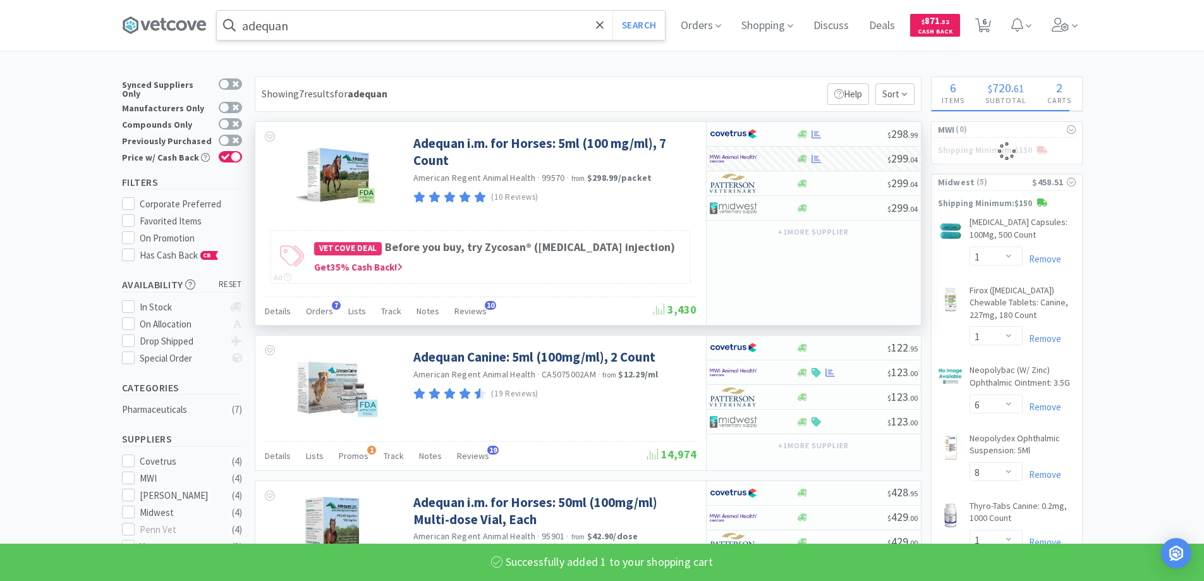
select select "1"
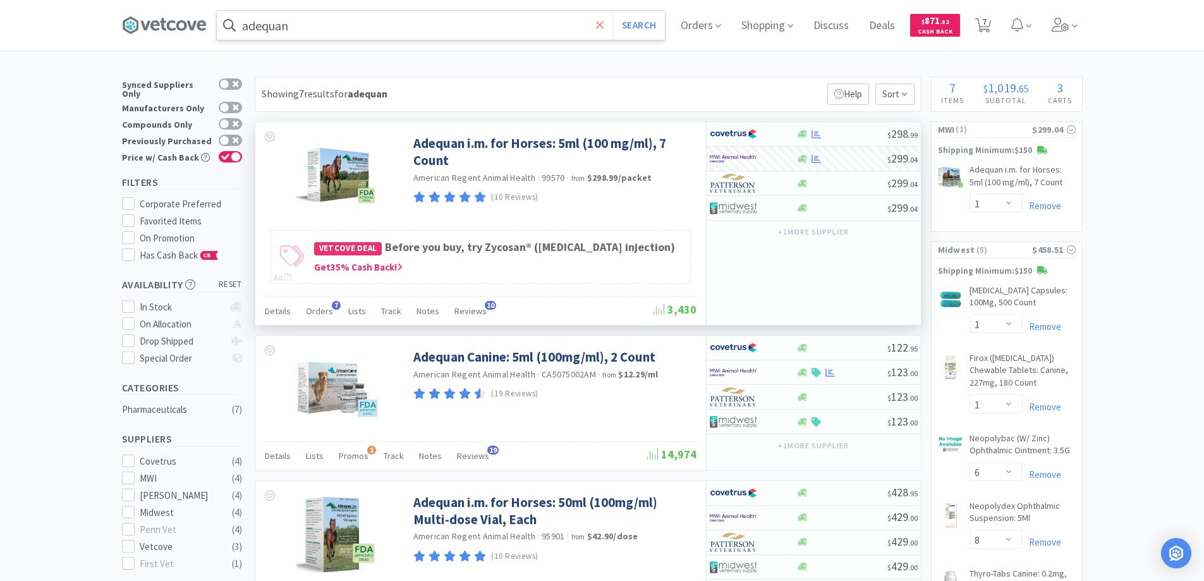
click at [604, 27] on icon at bounding box center [600, 25] width 8 height 8
click at [63, 265] on div at bounding box center [602, 290] width 1204 height 581
